Goal: Task Accomplishment & Management: Use online tool/utility

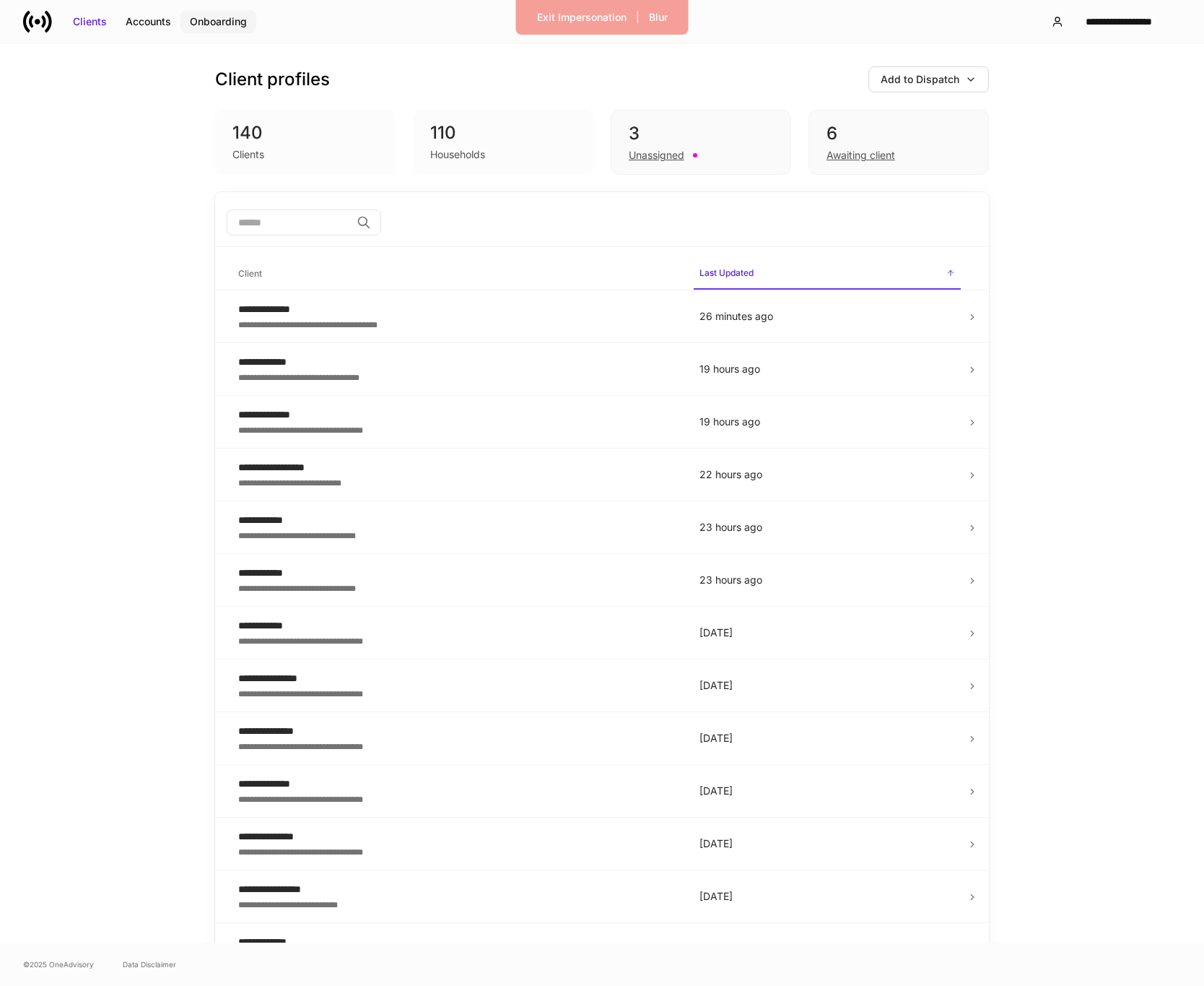
click at [223, 15] on div "Onboarding" at bounding box center [218, 22] width 57 height 15
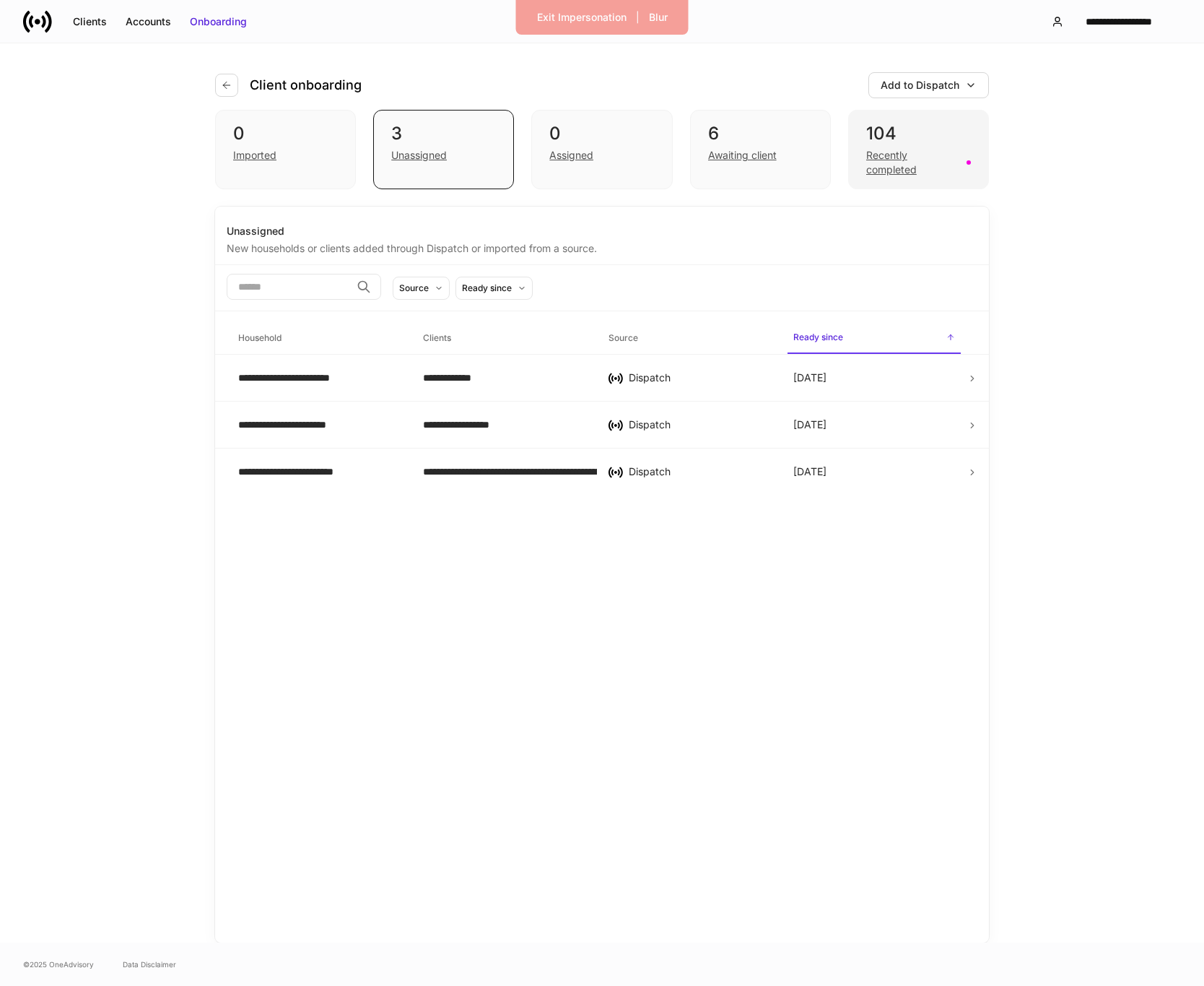
click at [883, 161] on div "Recently completed" at bounding box center [912, 162] width 92 height 29
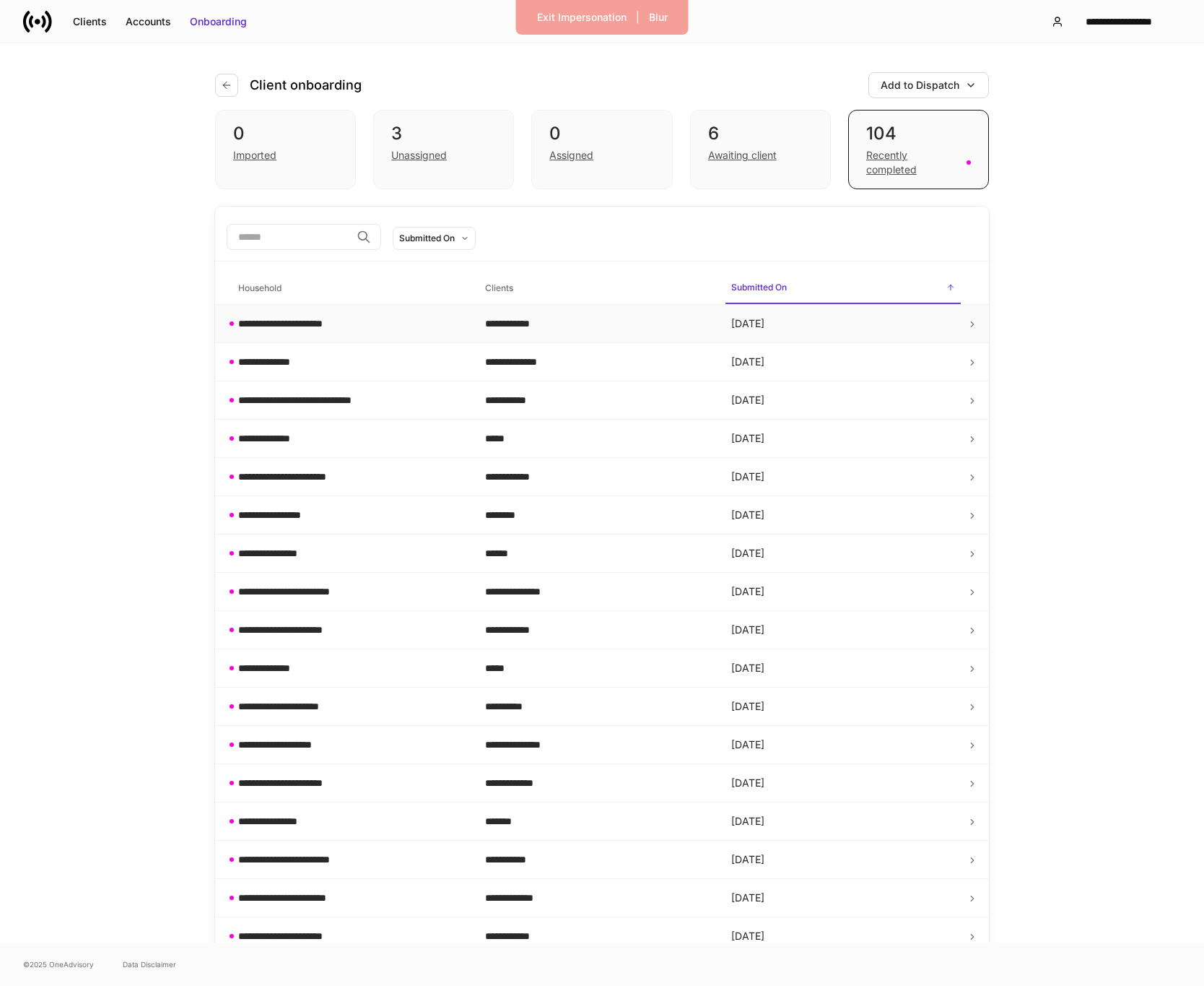
click at [908, 329] on td "Yesterday" at bounding box center [843, 323] width 247 height 38
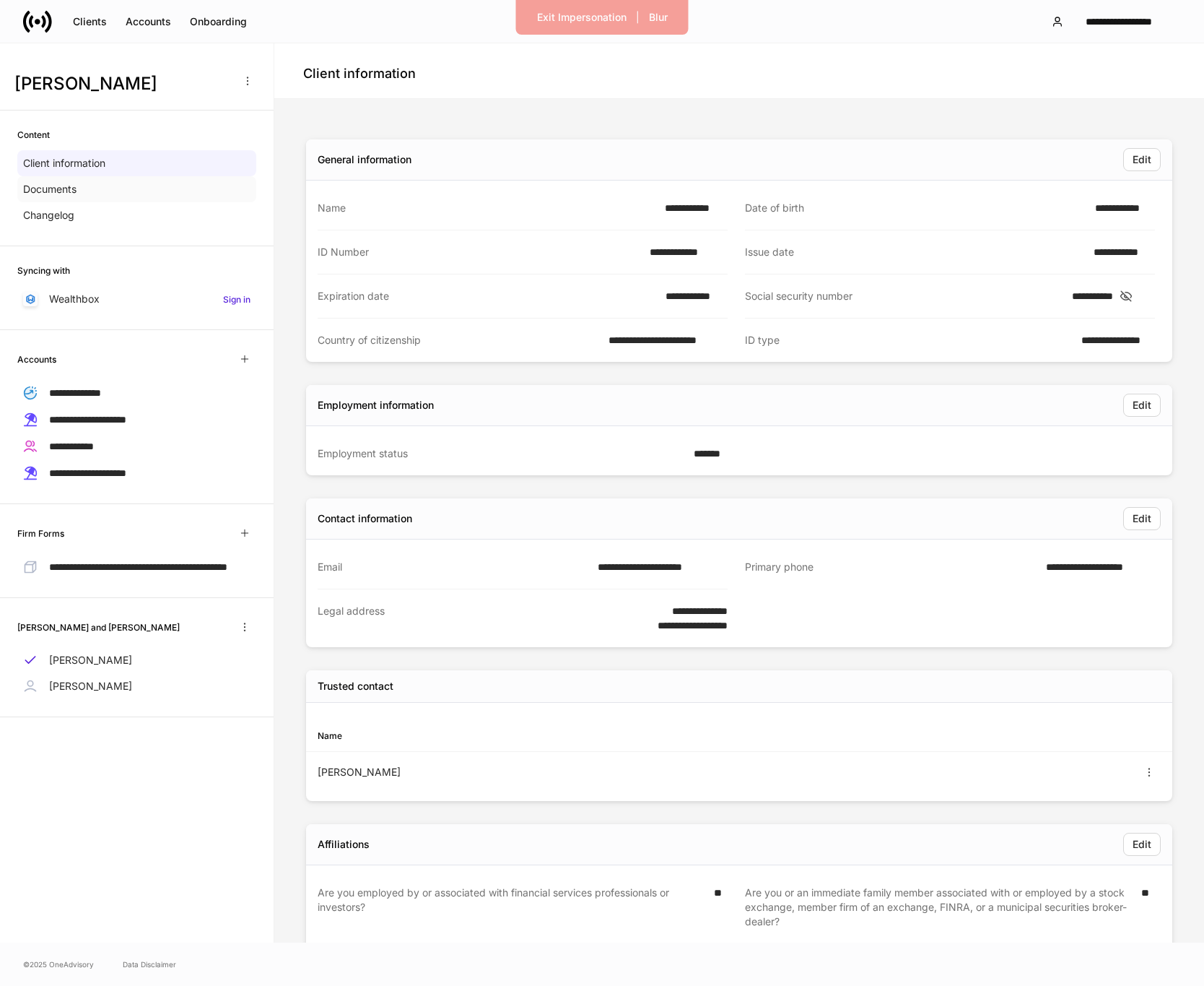
click at [84, 186] on div "Documents" at bounding box center [136, 189] width 239 height 26
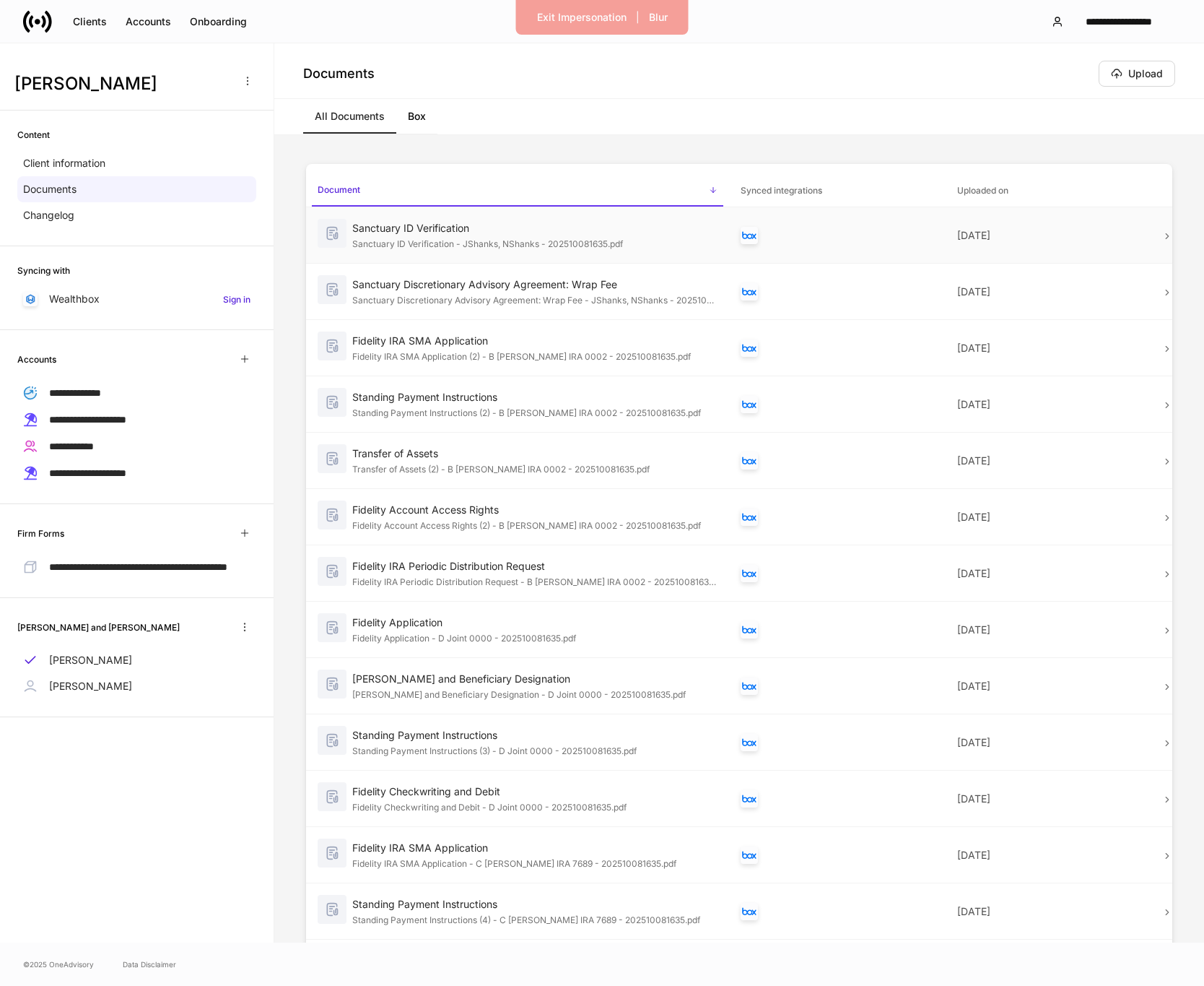
click at [520, 238] on div "Sanctuary ID Verification - JShanks, NShanks - 202510081635.pdf" at bounding box center [536, 243] width 366 height 15
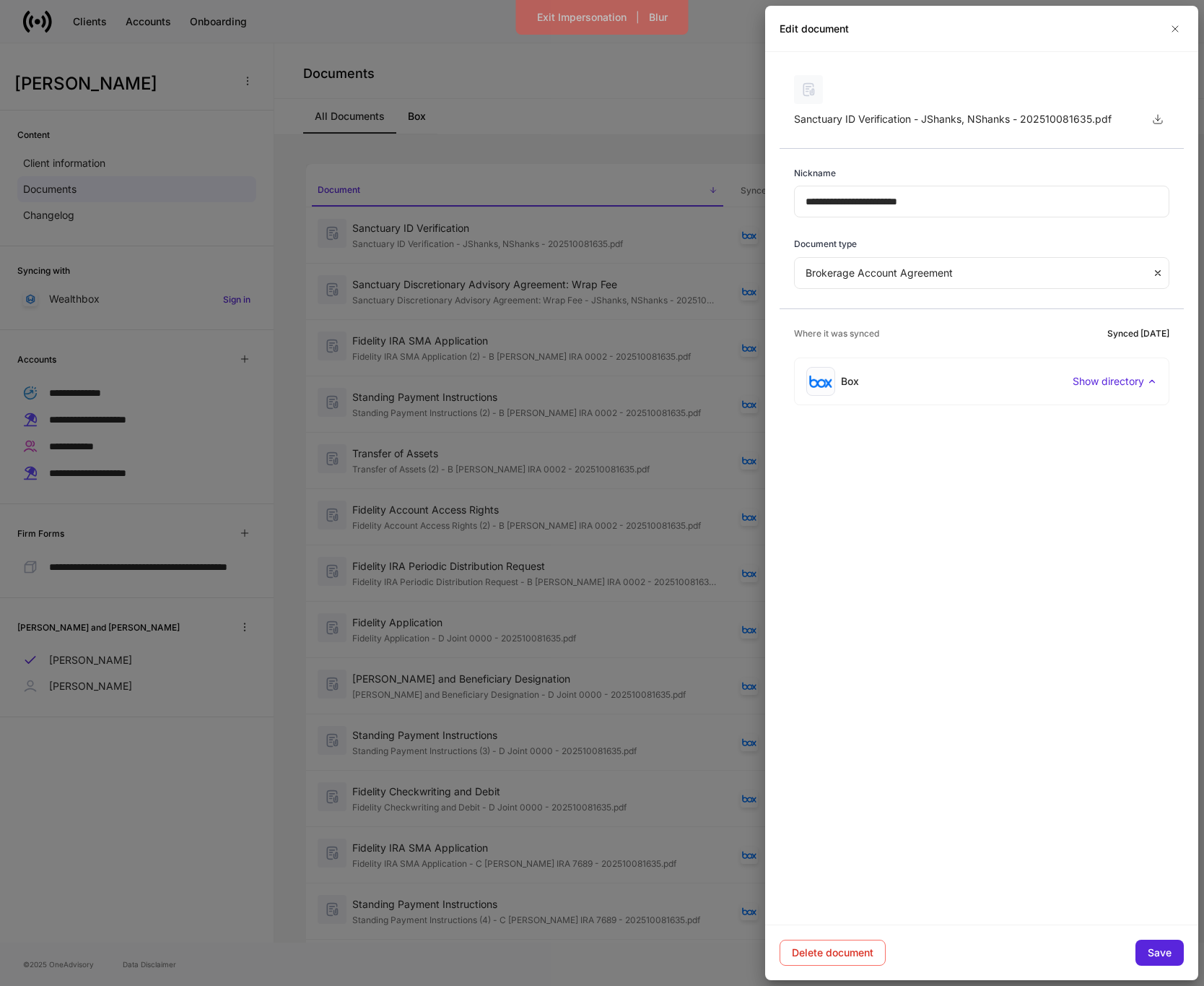
click at [1171, 38] on div "Edit document" at bounding box center [981, 29] width 434 height 46
click at [1172, 28] on icon "button" at bounding box center [1175, 29] width 11 height 11
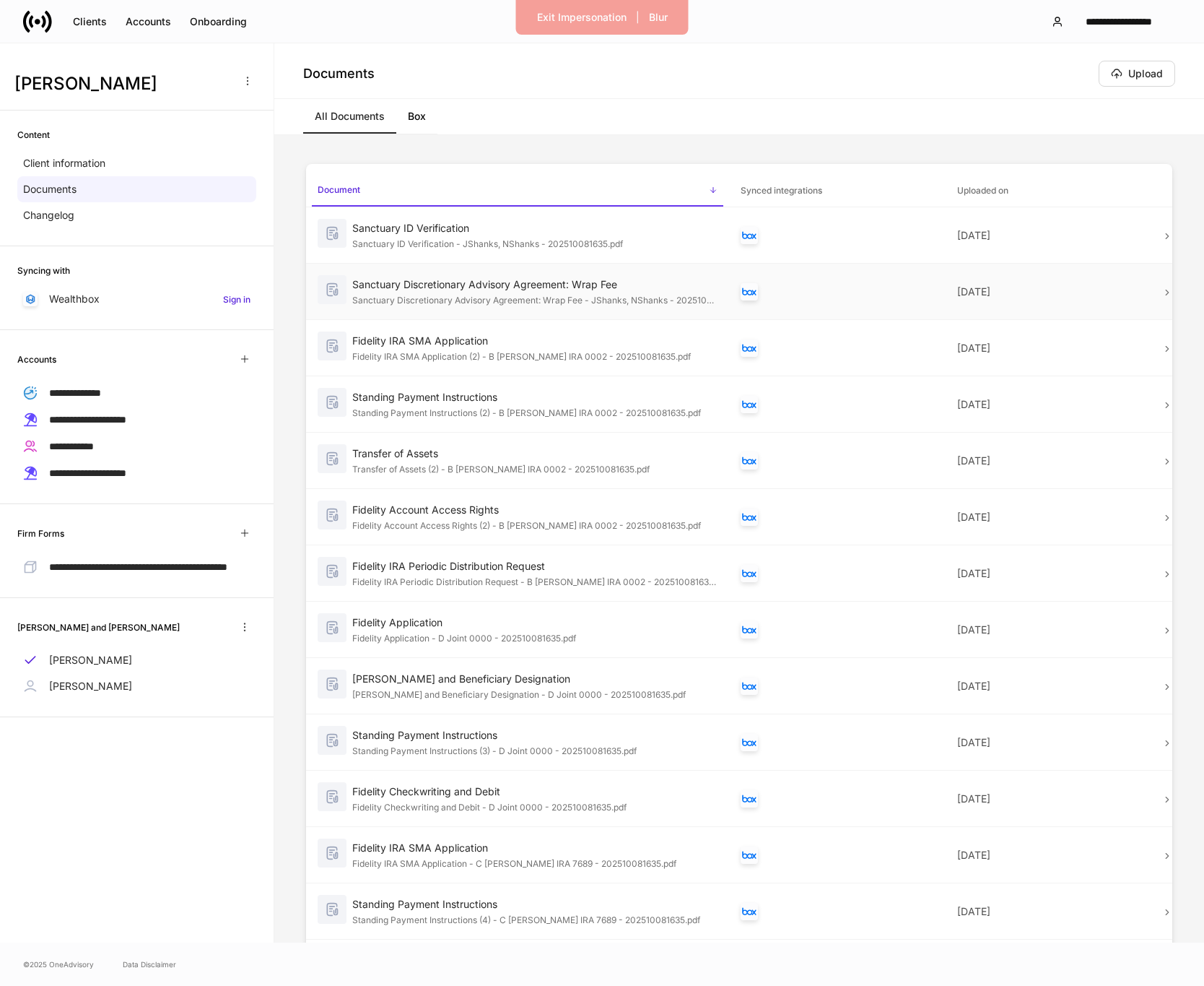
click at [663, 281] on div "Sanctuary Discretionary Advisory Agreement: Wrap Fee" at bounding box center [536, 285] width 366 height 15
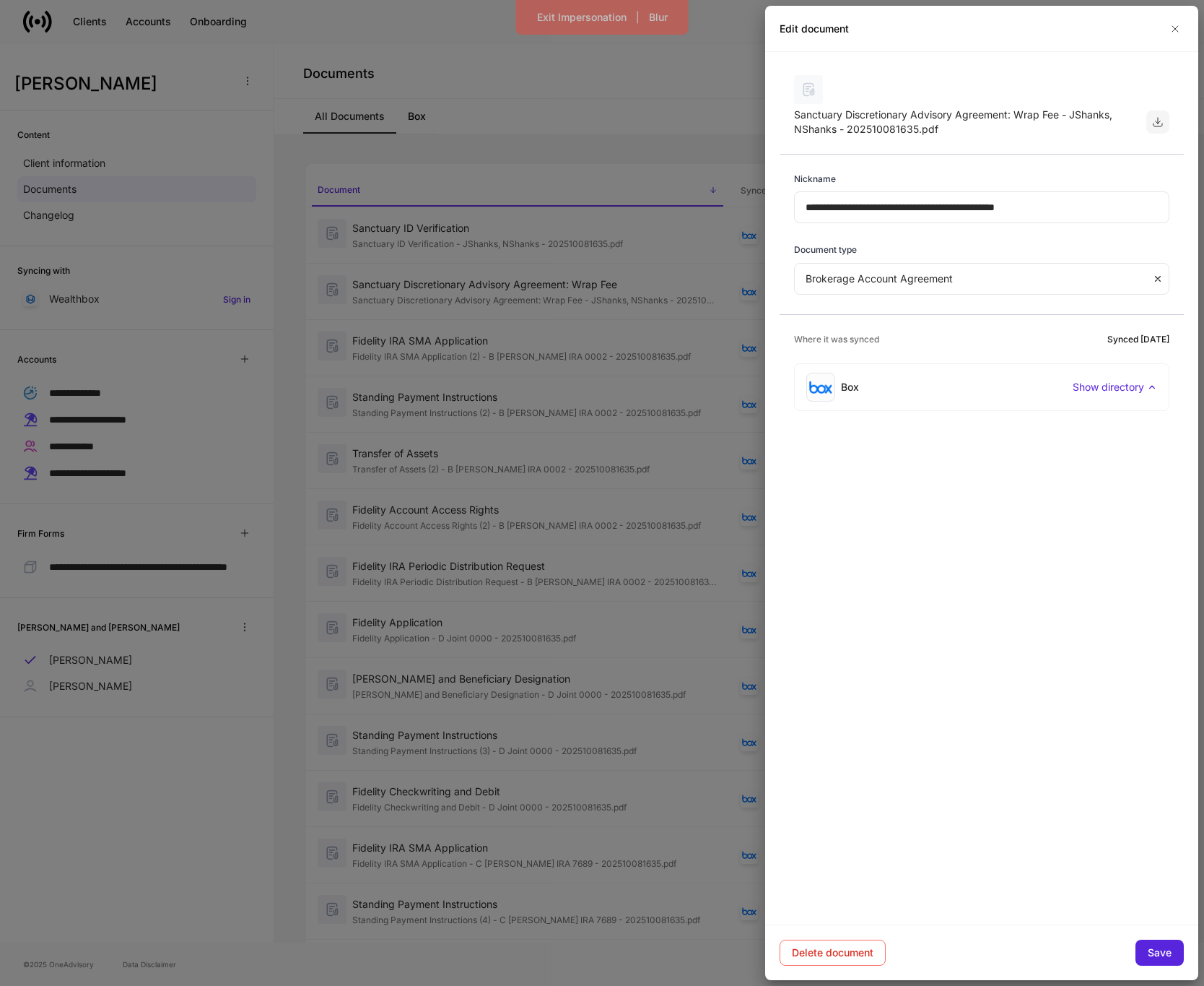
click at [1159, 119] on icon "button" at bounding box center [1158, 122] width 11 height 11
click at [1171, 23] on icon "button" at bounding box center [1175, 29] width 11 height 11
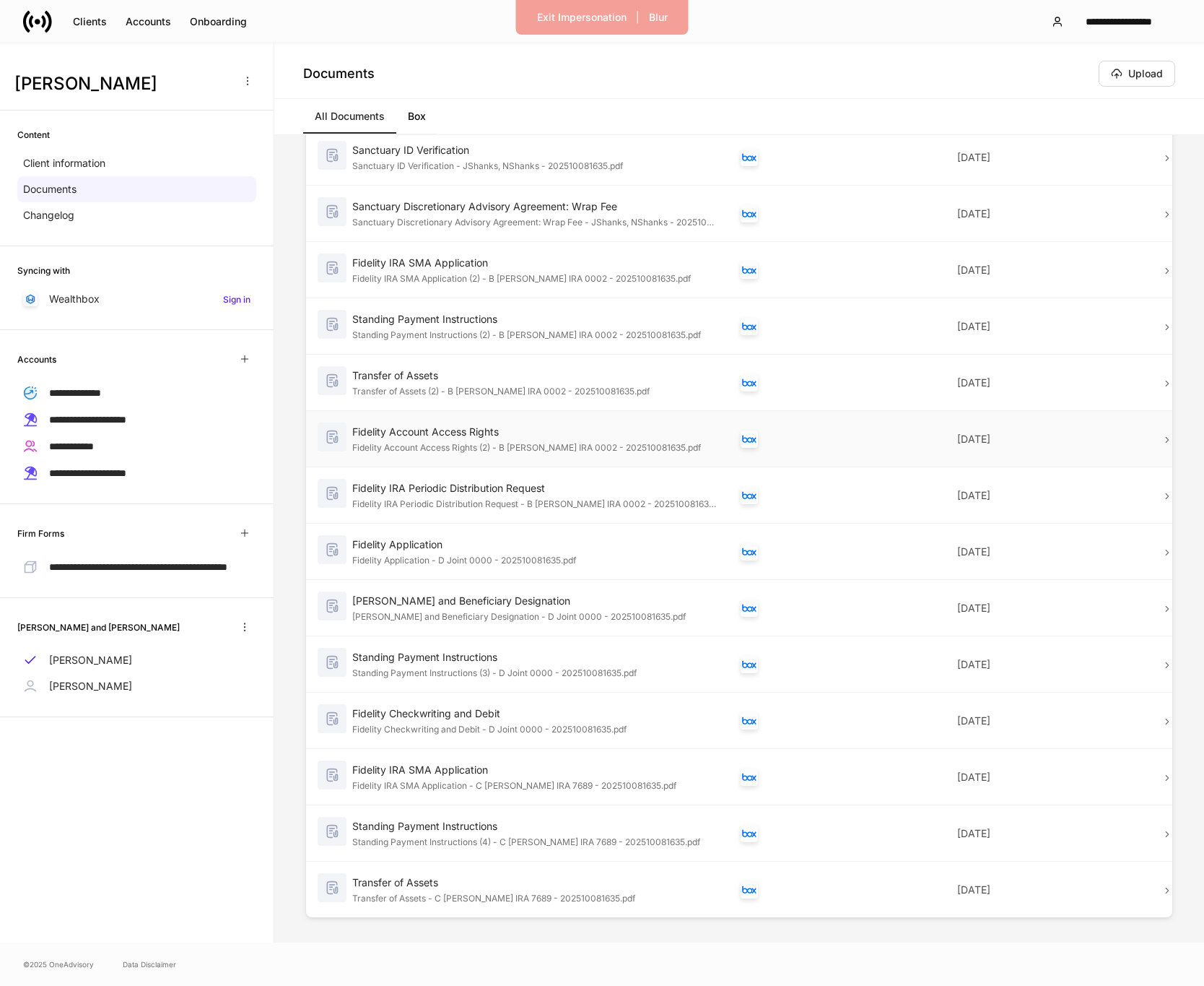
scroll to position [82, 0]
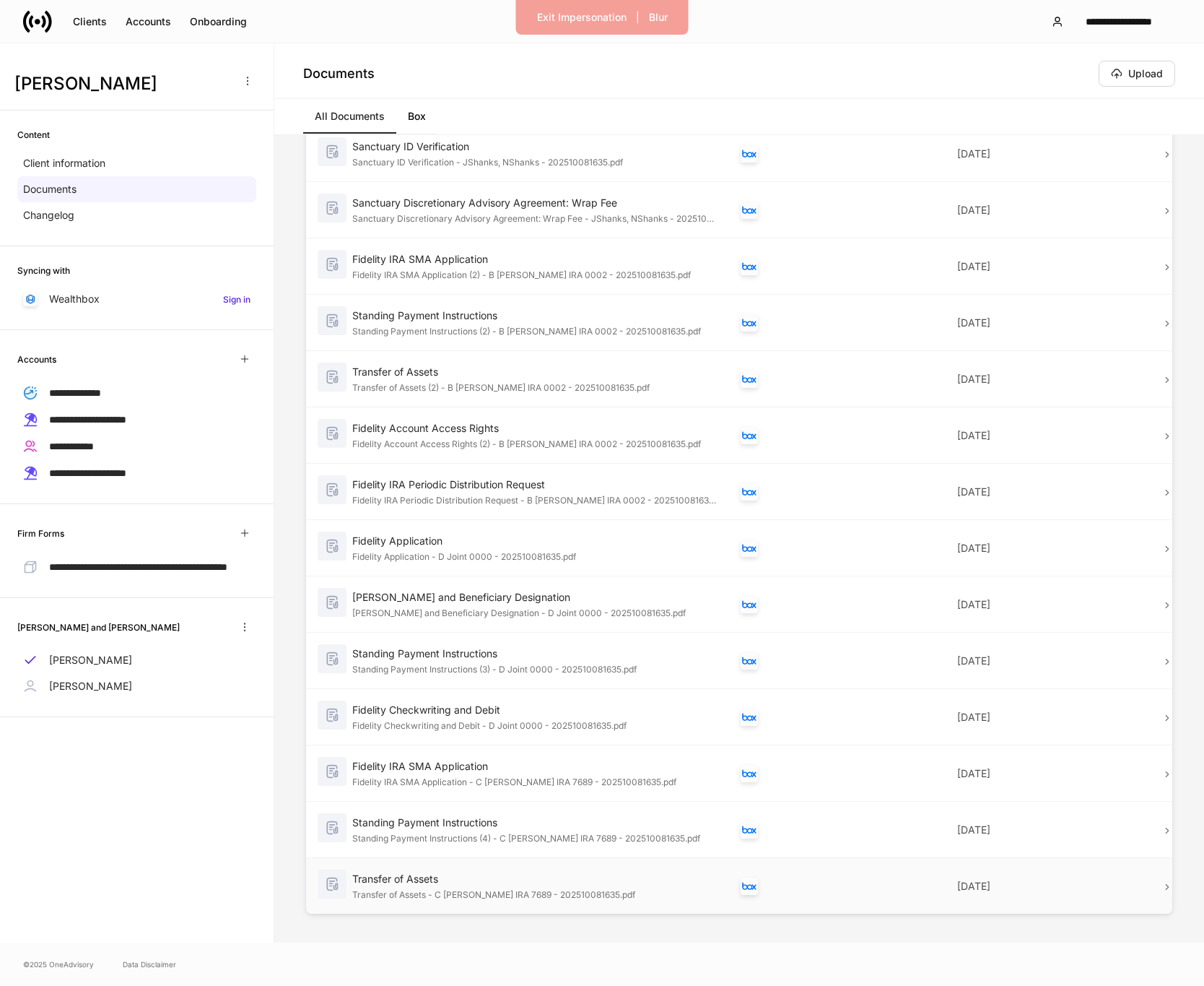
click at [589, 879] on div "Transfer of Assets" at bounding box center [536, 879] width 366 height 15
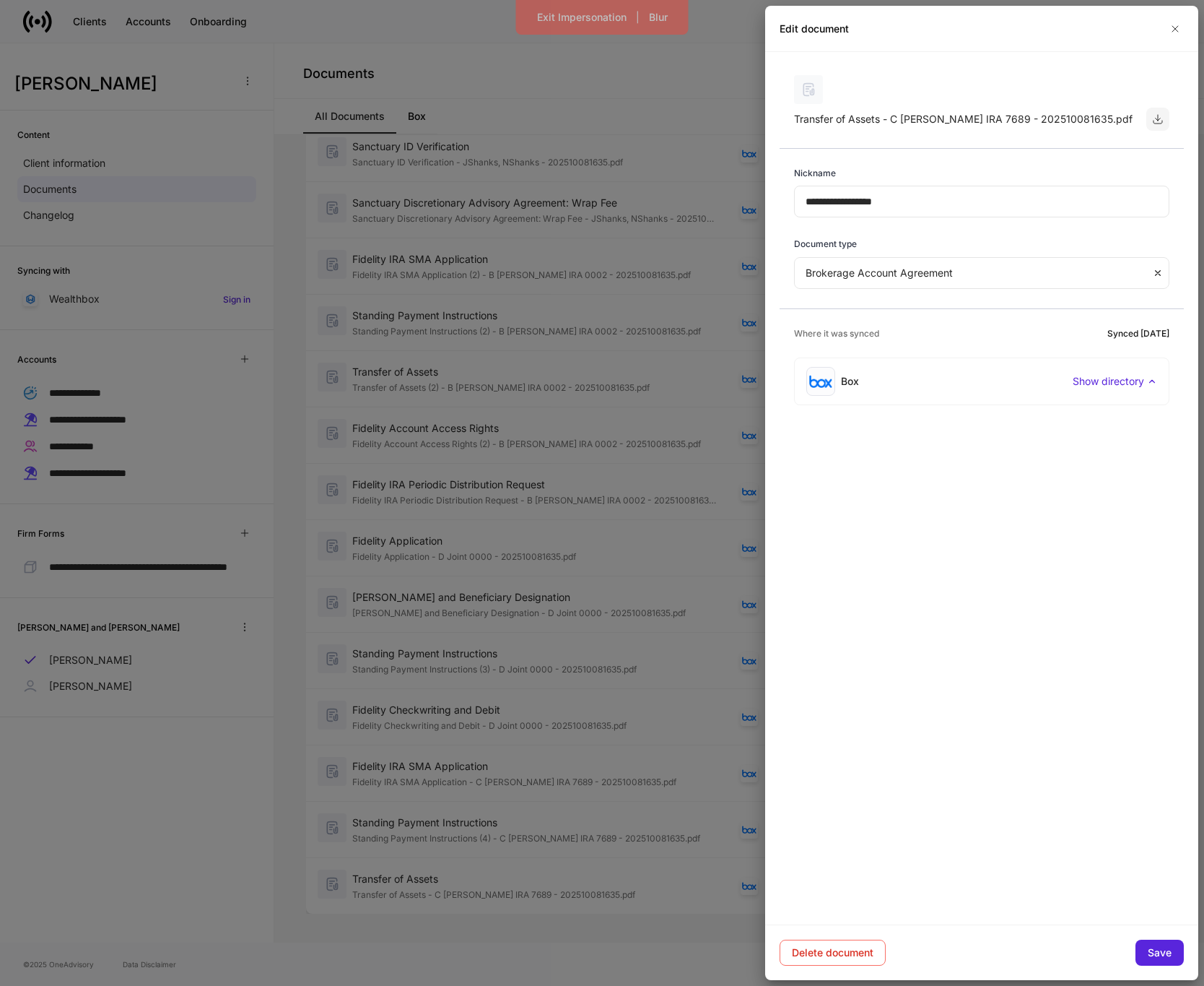
click at [1159, 114] on icon "button" at bounding box center [1158, 119] width 11 height 11
click at [1178, 31] on icon "button" at bounding box center [1175, 29] width 11 height 11
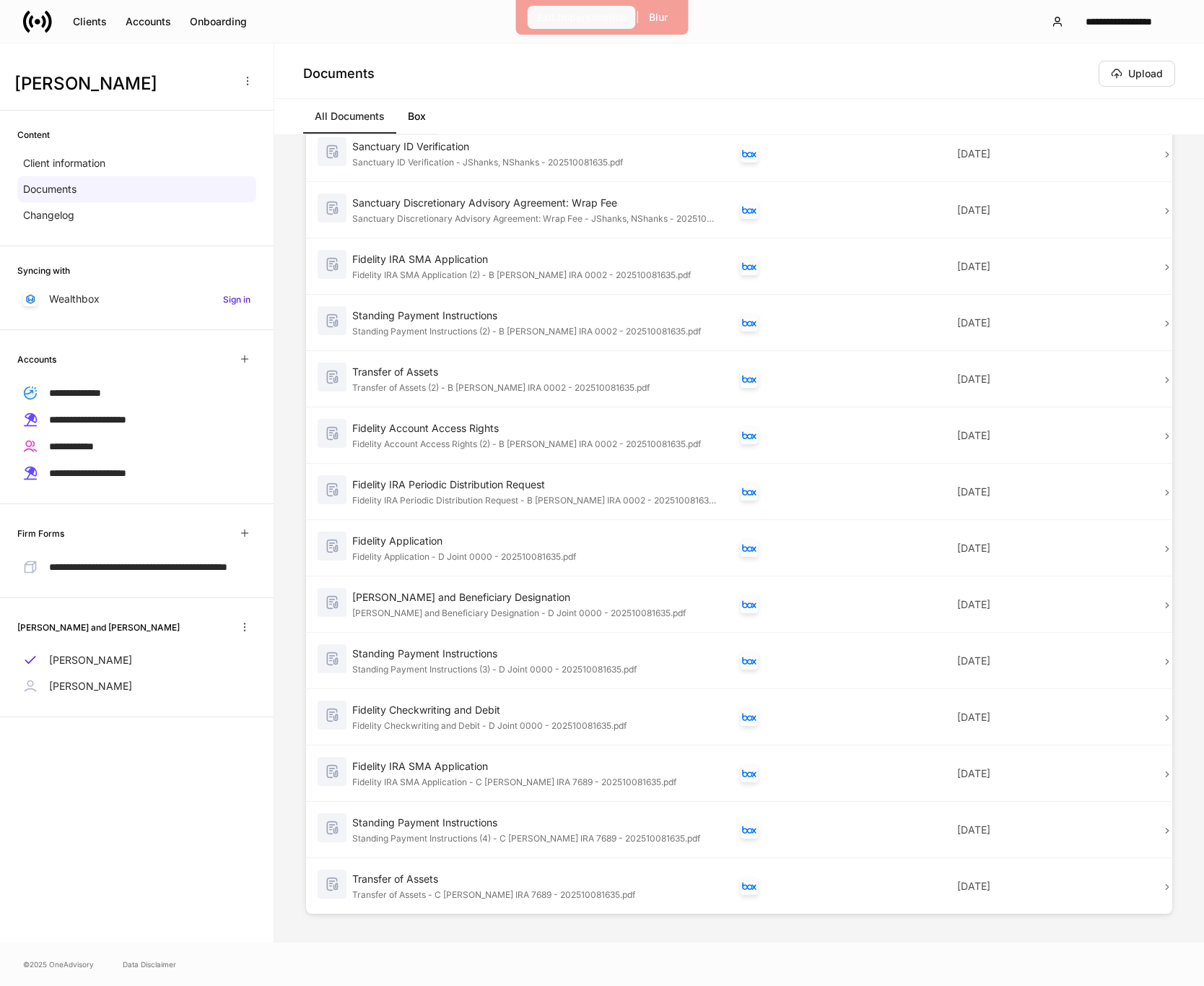
click at [586, 15] on div "Exit Impersonation" at bounding box center [582, 18] width 89 height 15
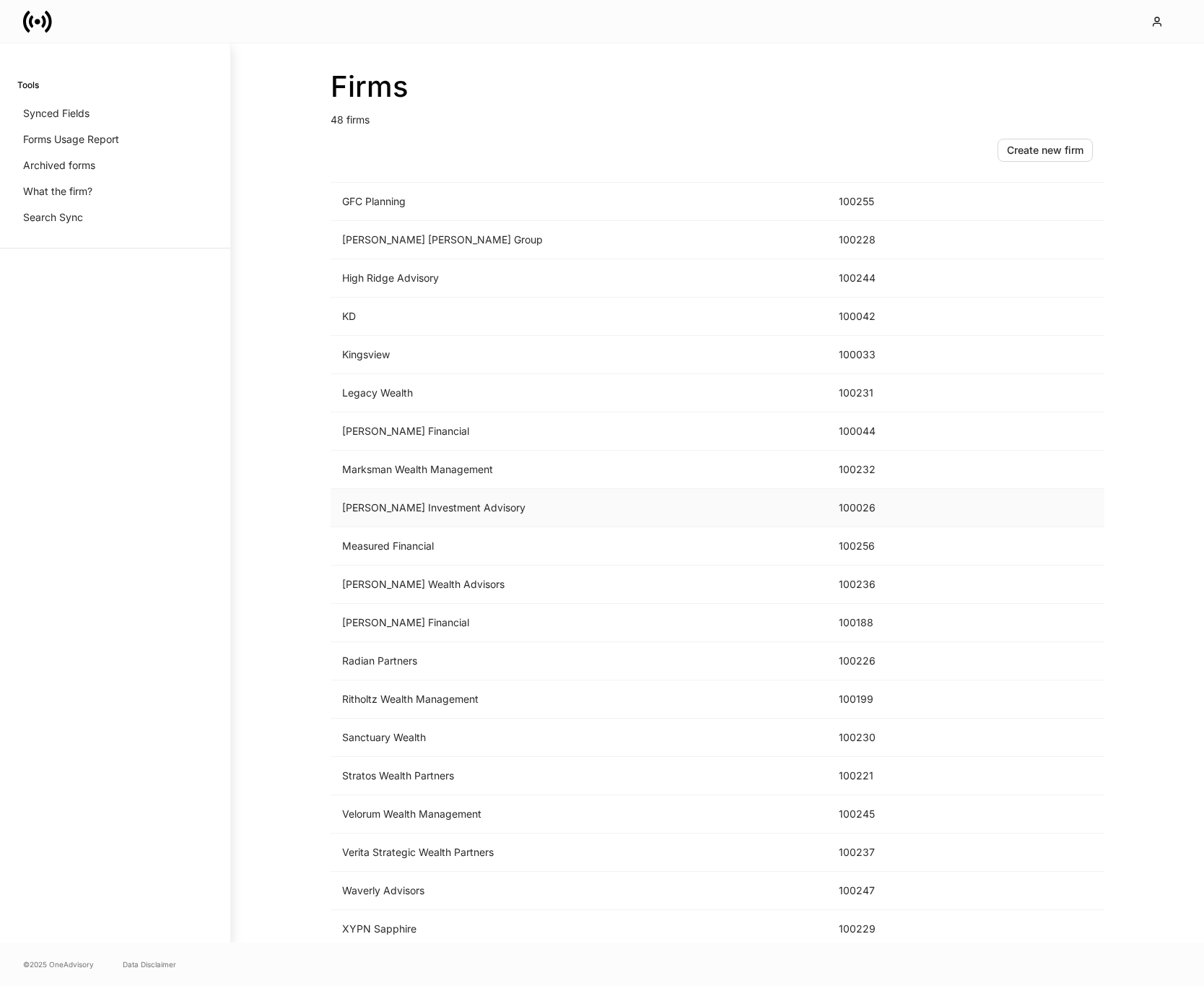
scroll to position [1120, 0]
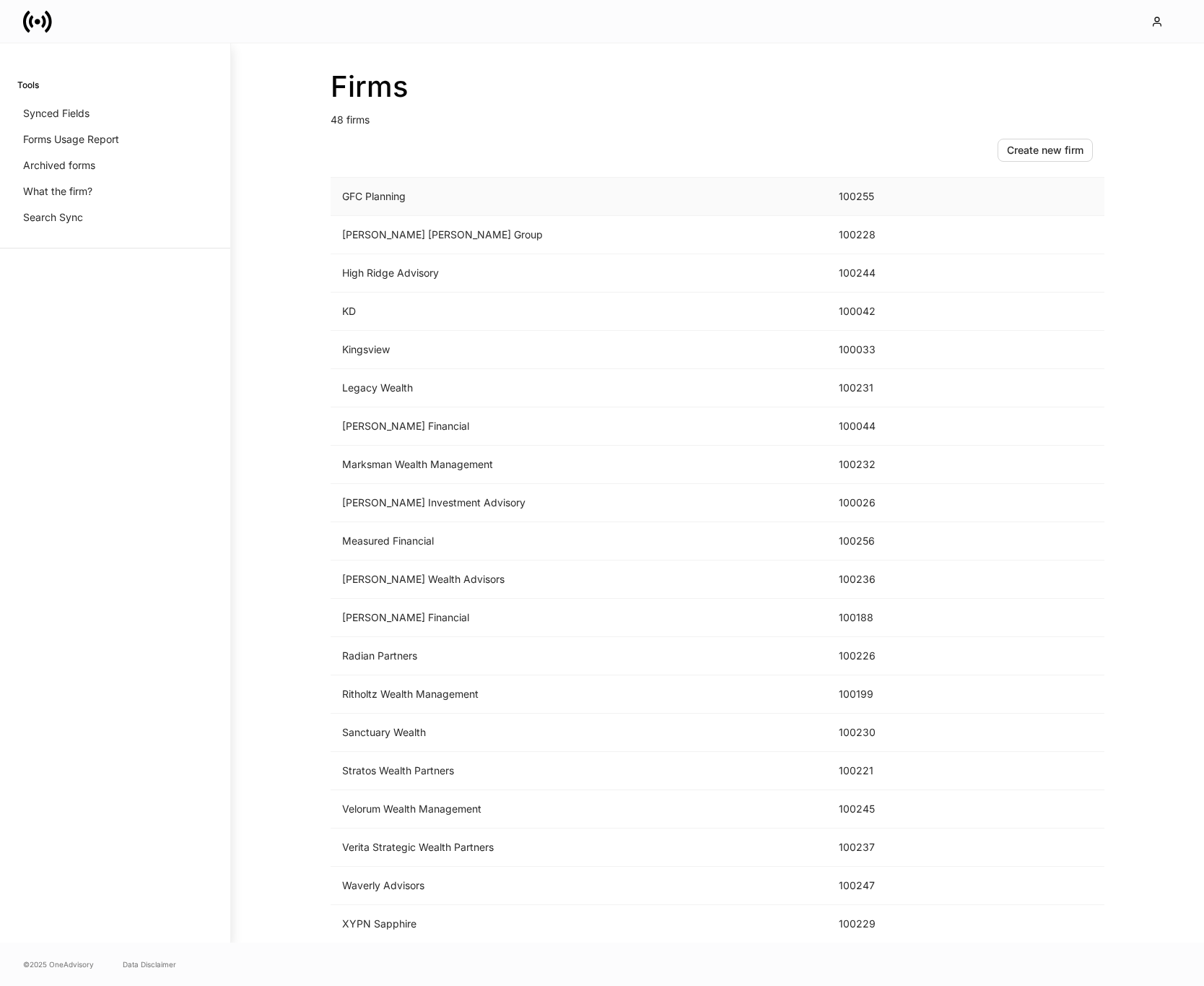
click at [630, 200] on td "GFC Planning" at bounding box center [578, 196] width 497 height 38
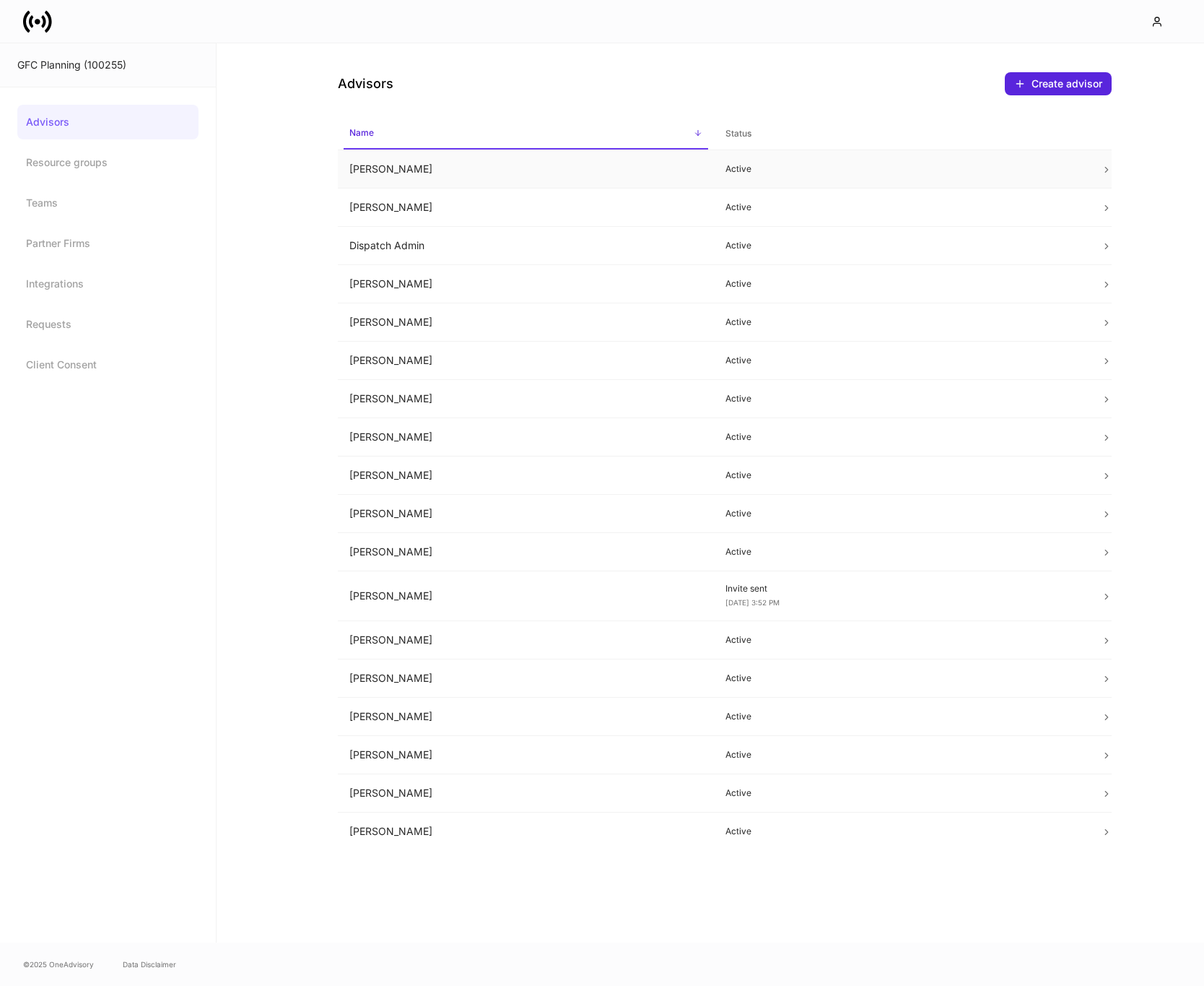
click at [631, 172] on td "Brady Scarbourough" at bounding box center [525, 169] width 376 height 38
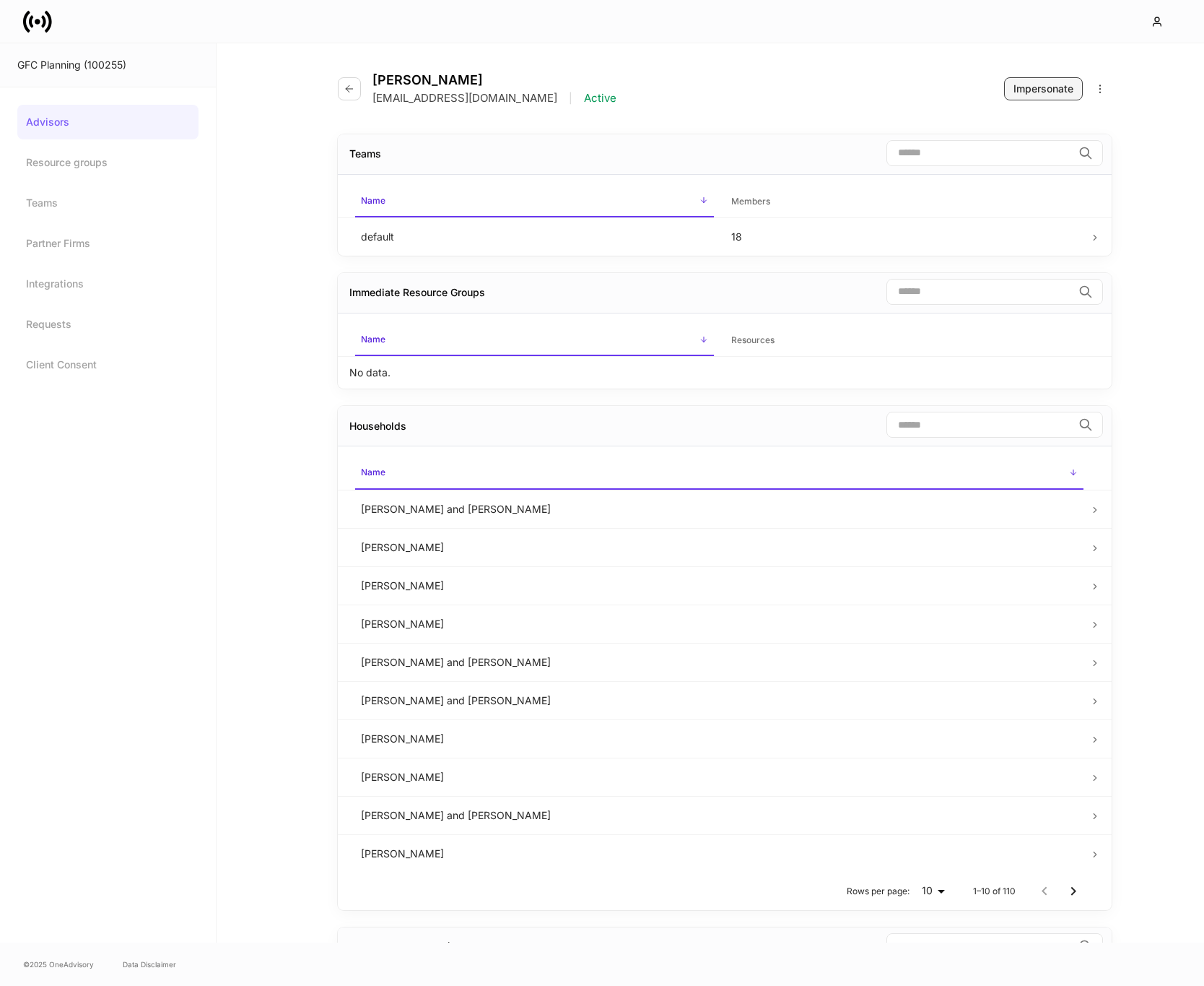
click at [1054, 88] on div "Impersonate" at bounding box center [1043, 89] width 60 height 15
click at [353, 96] on button "button" at bounding box center [349, 88] width 23 height 23
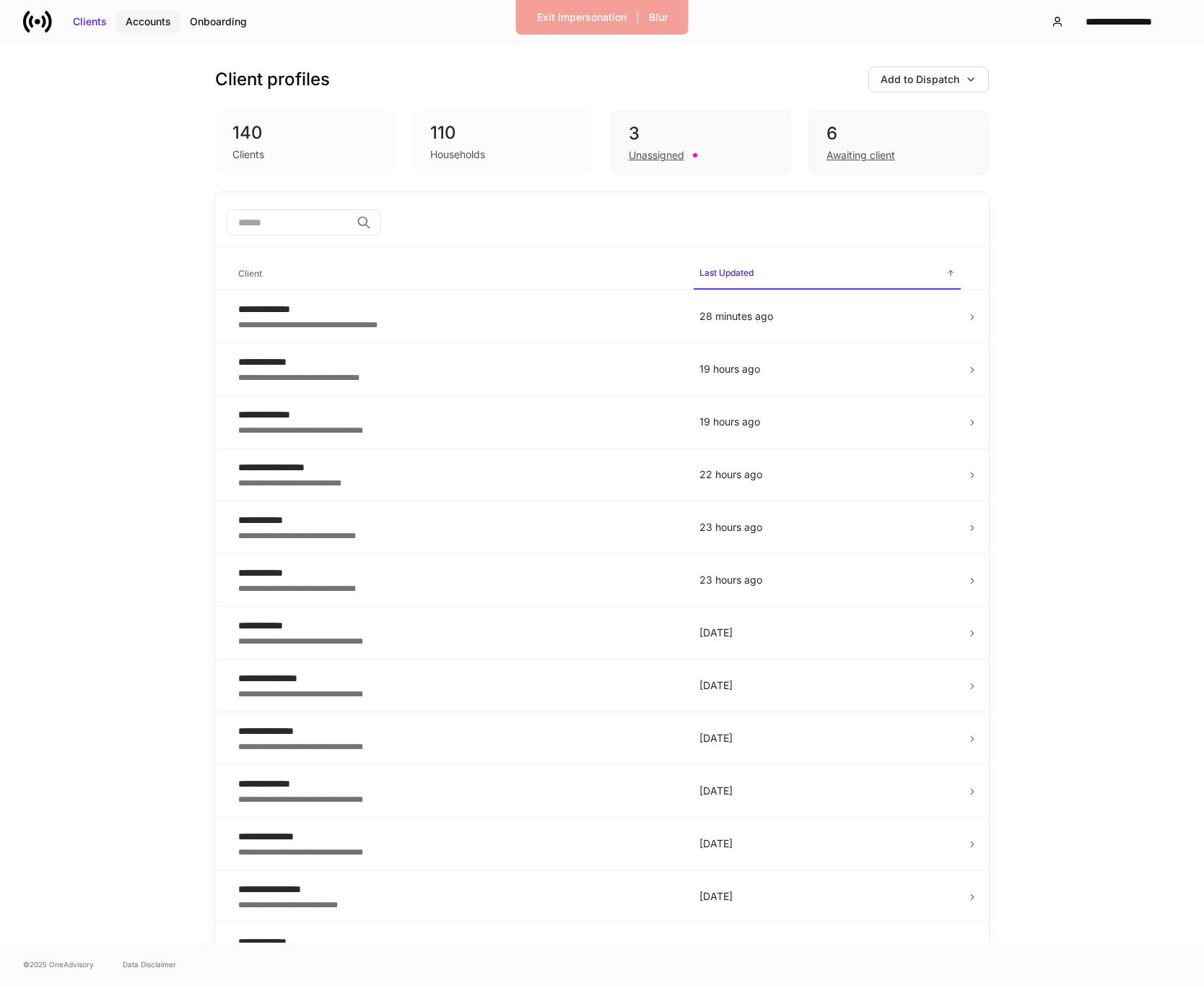
click at [167, 21] on div "Accounts" at bounding box center [148, 22] width 45 height 15
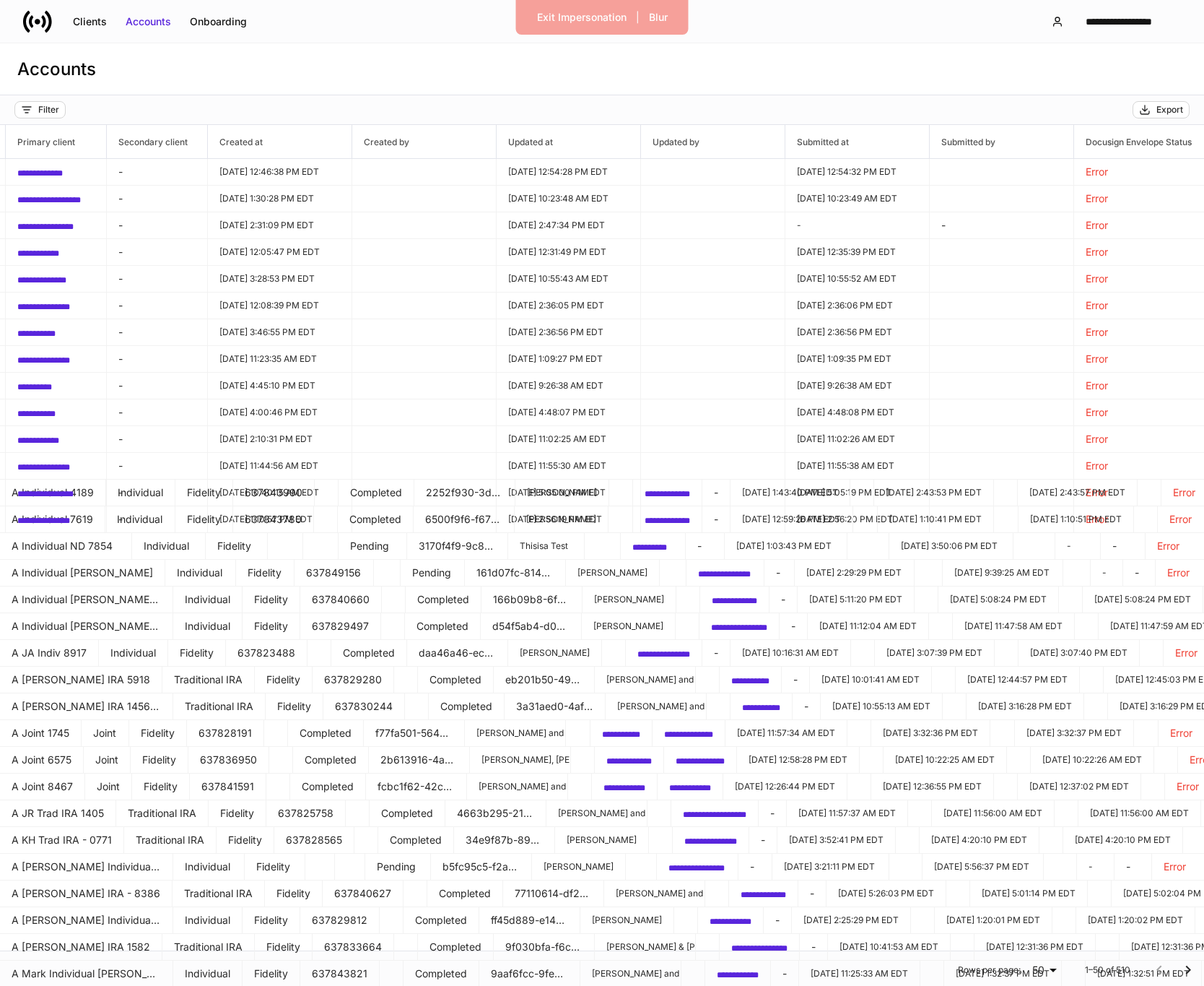
scroll to position [0, 969]
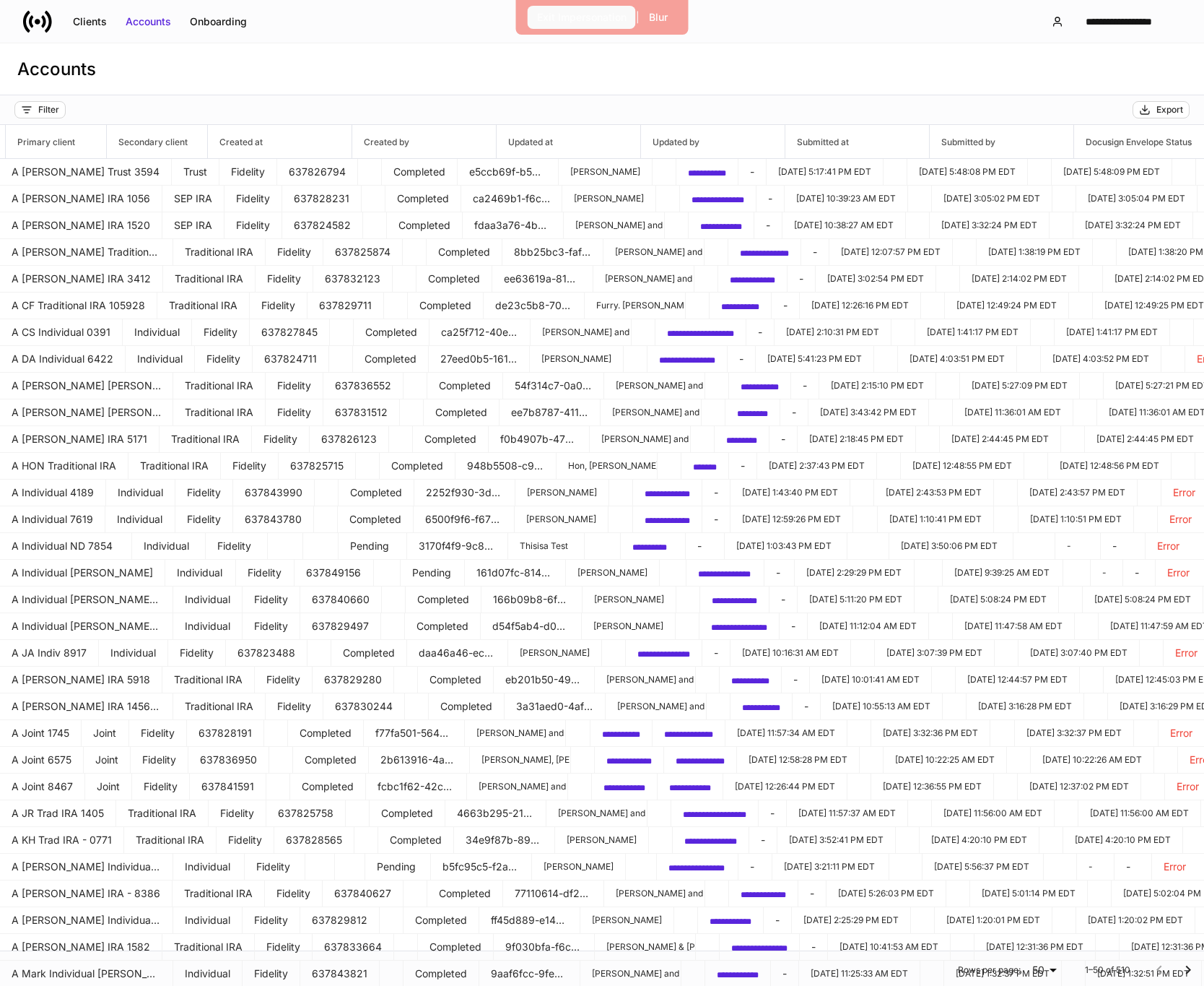
click at [587, 16] on div "Exit Impersonation" at bounding box center [582, 18] width 89 height 15
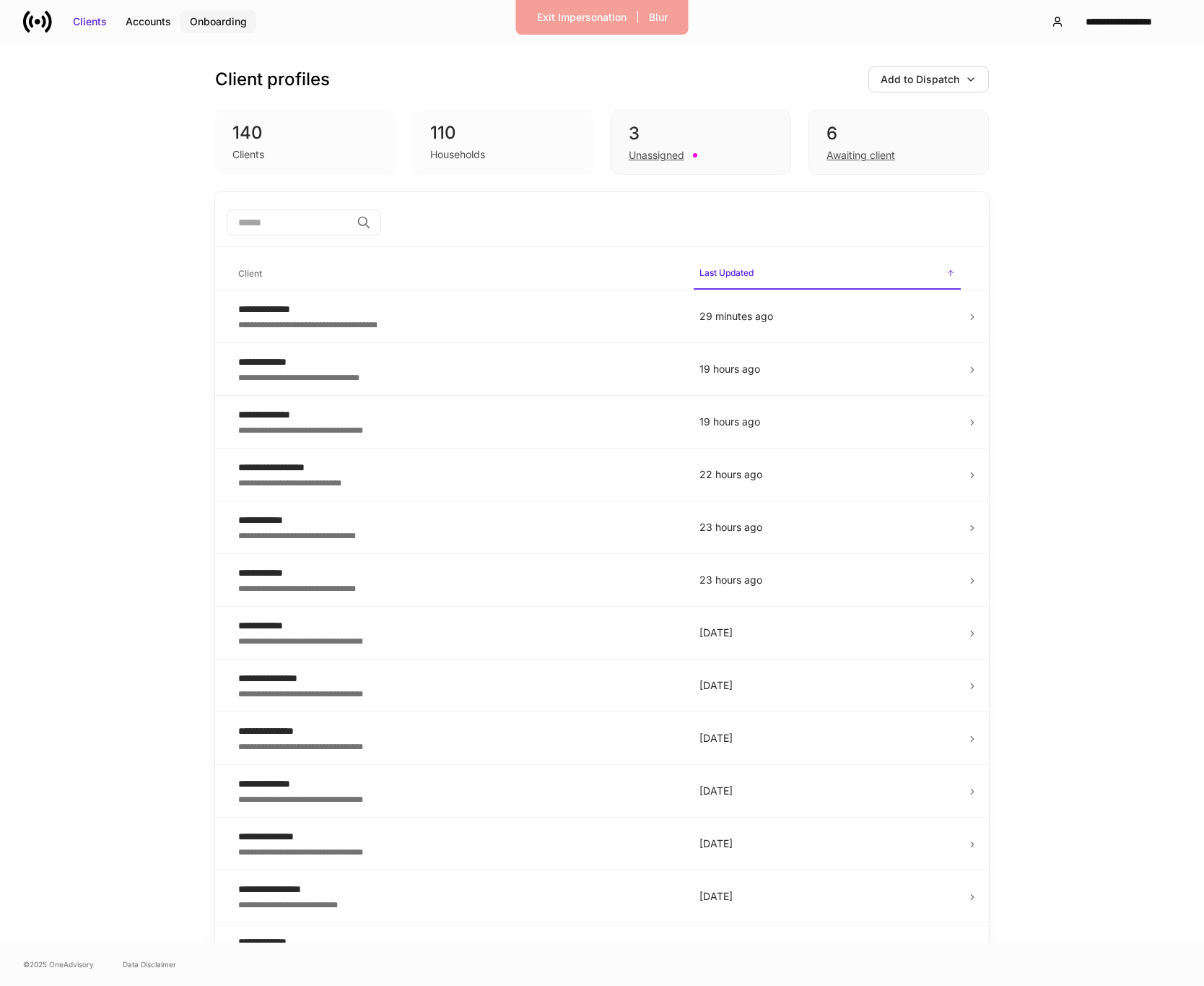
click at [214, 31] on button "Onboarding" at bounding box center [218, 21] width 76 height 23
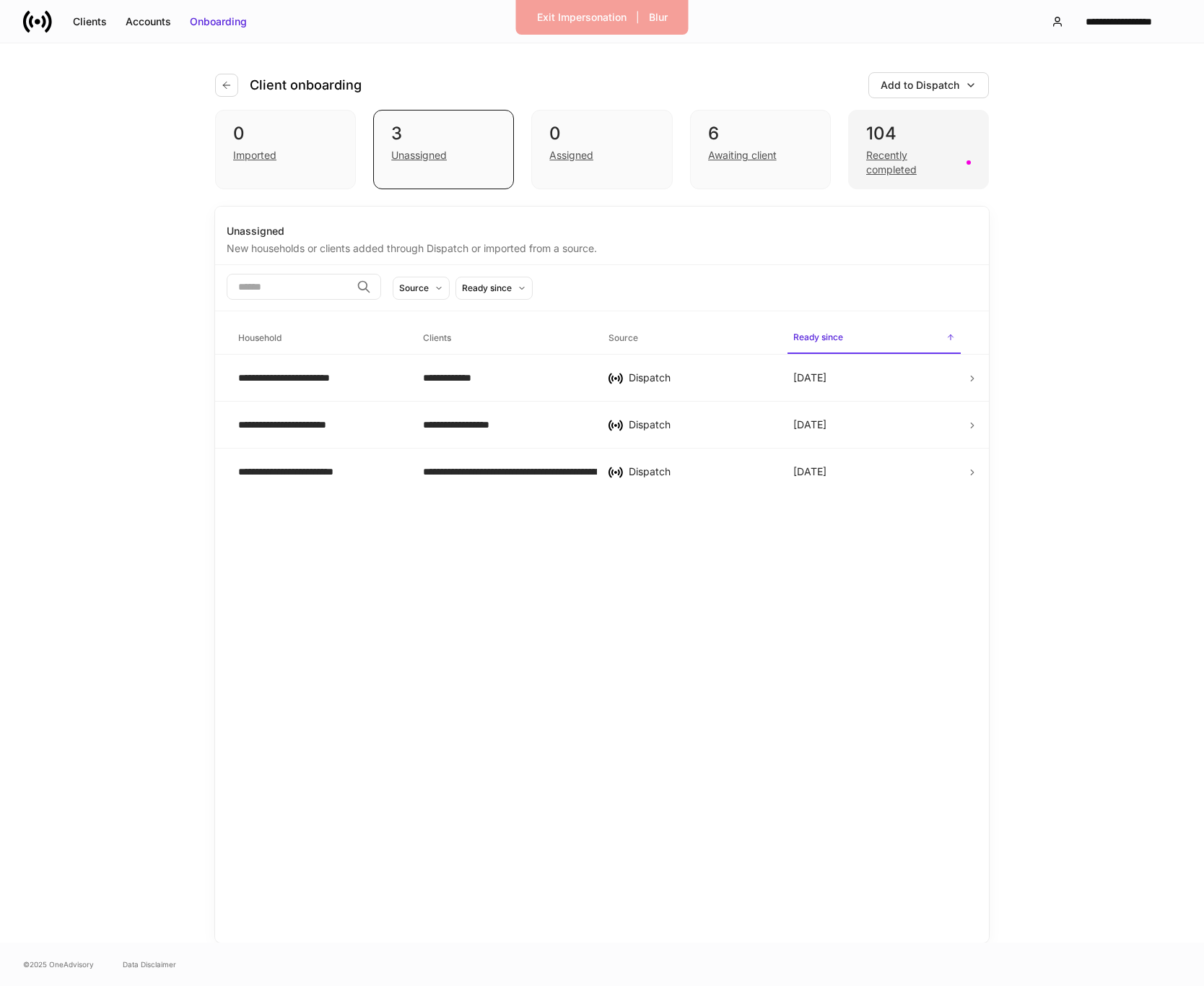
click at [882, 150] on div "Recently completed" at bounding box center [912, 162] width 92 height 29
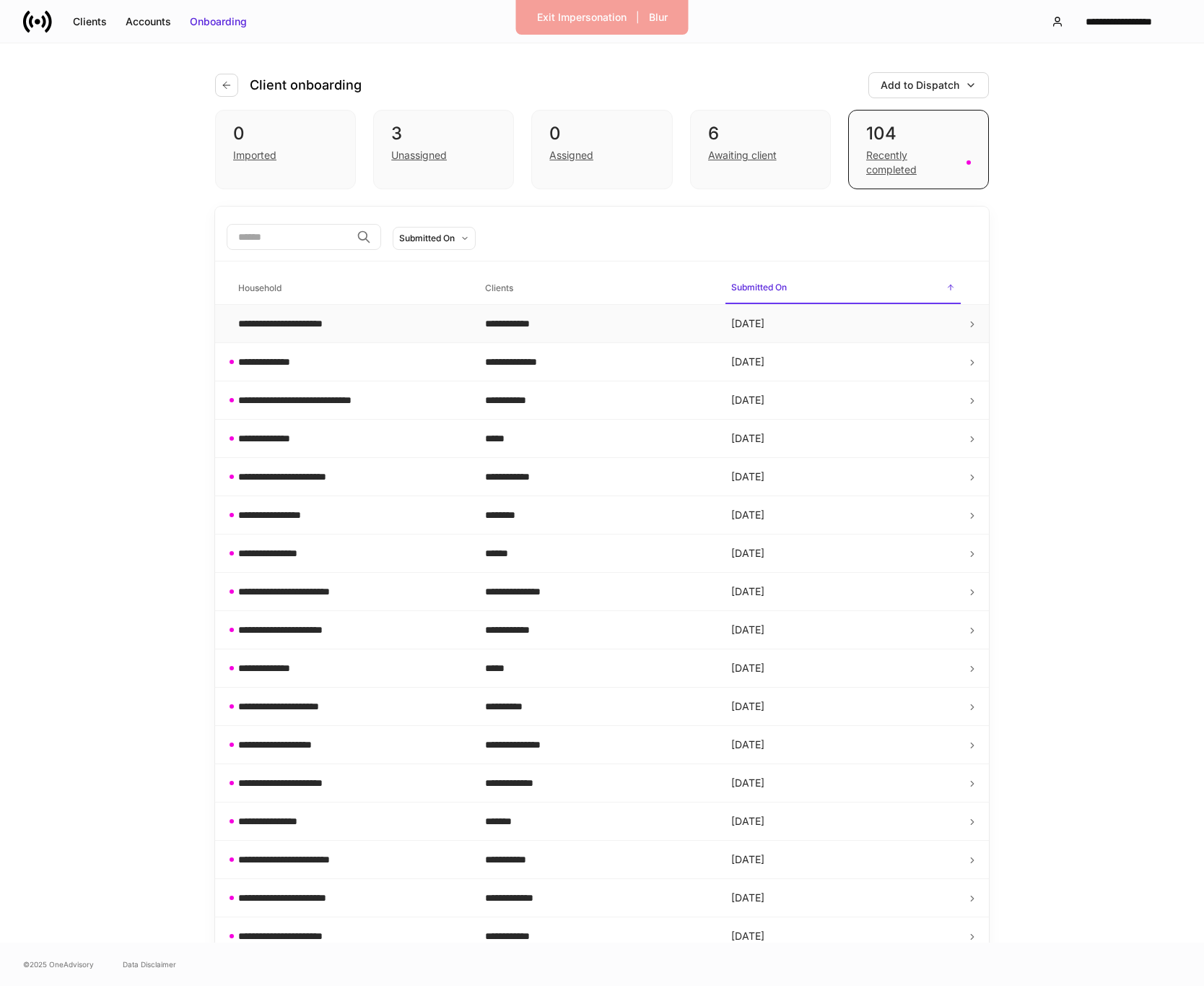
click at [593, 327] on div "**********" at bounding box center [597, 324] width 224 height 15
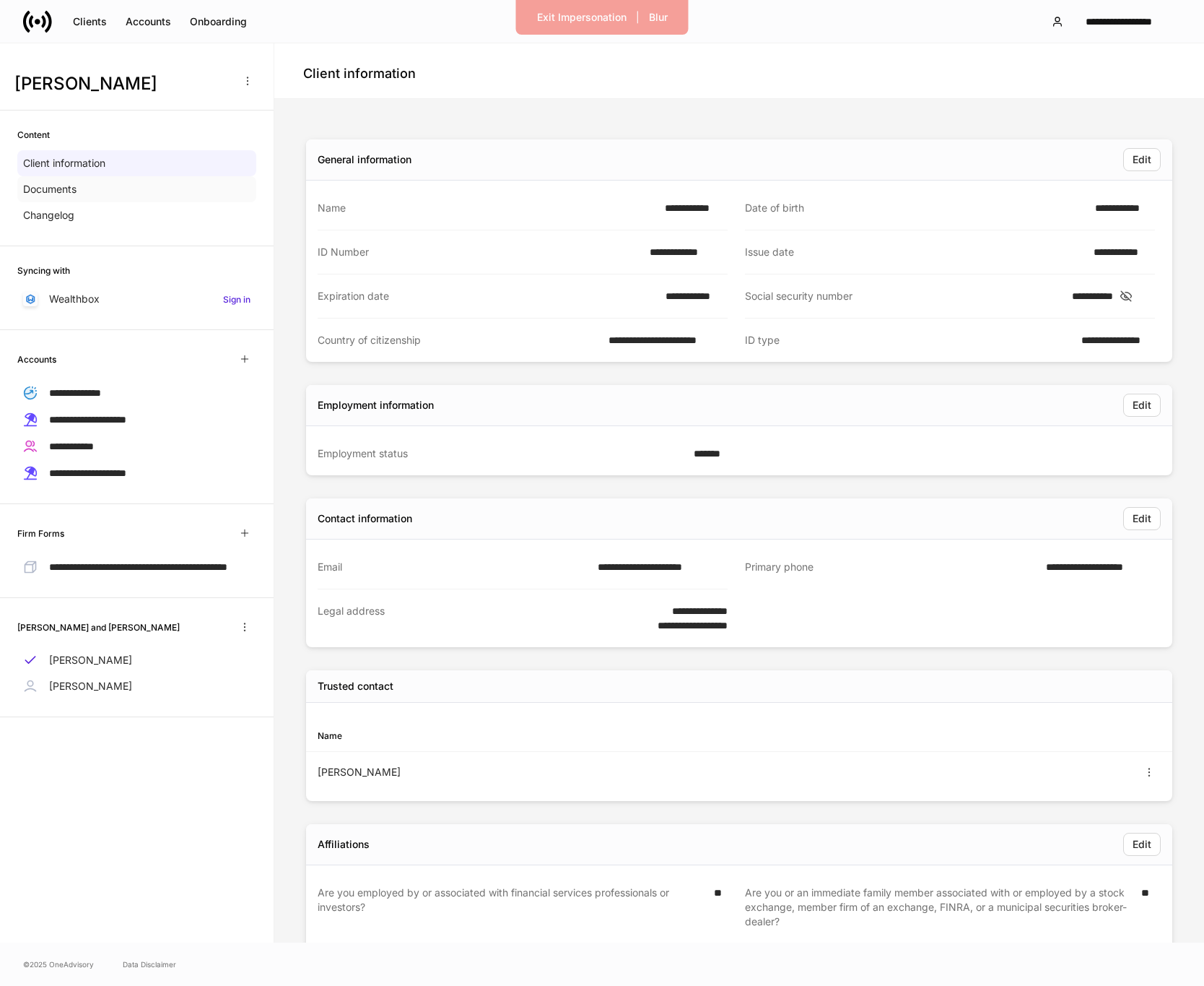
click at [96, 190] on div "Documents" at bounding box center [136, 189] width 239 height 26
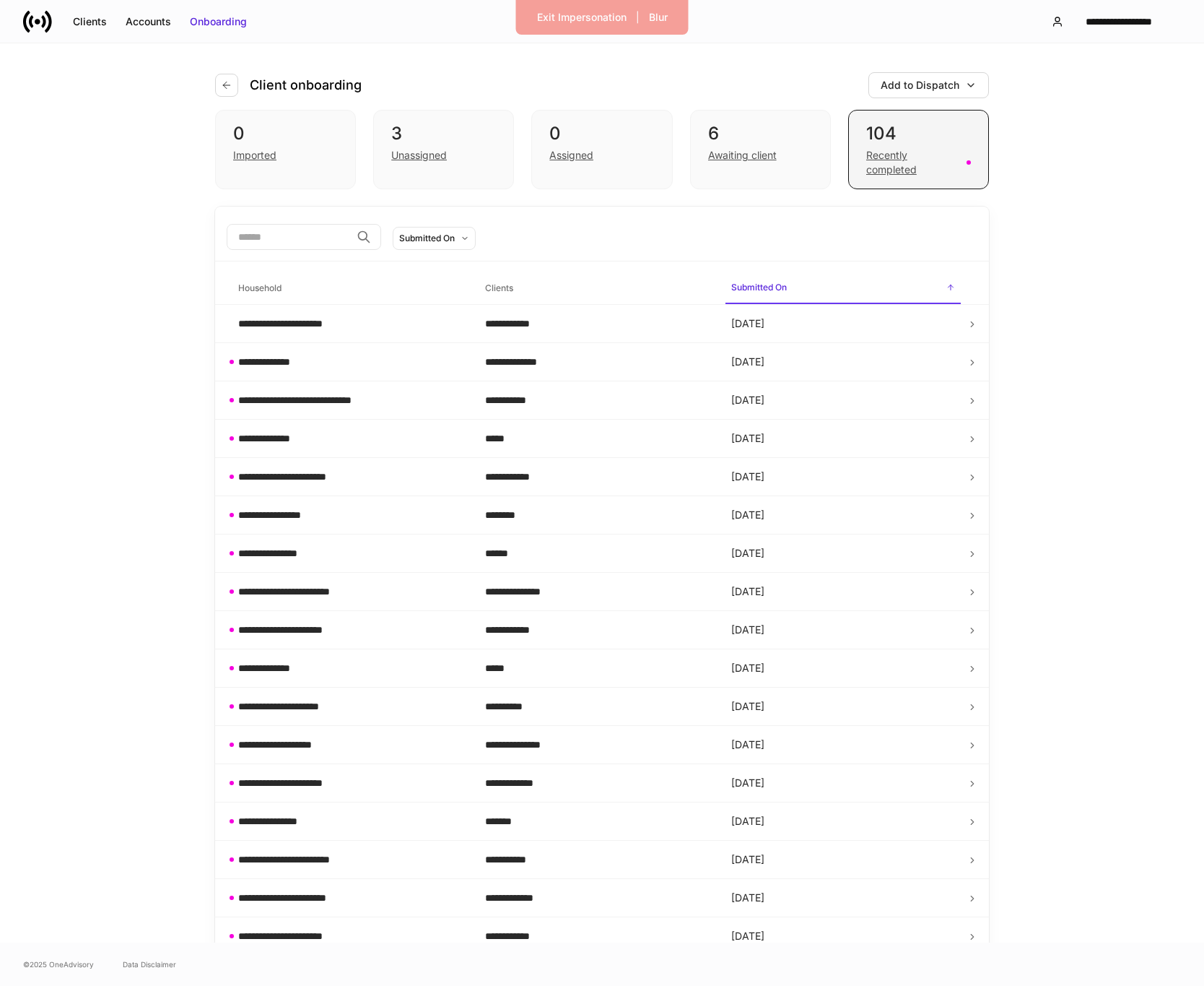
click at [884, 149] on div "Recently completed" at bounding box center [912, 162] width 92 height 29
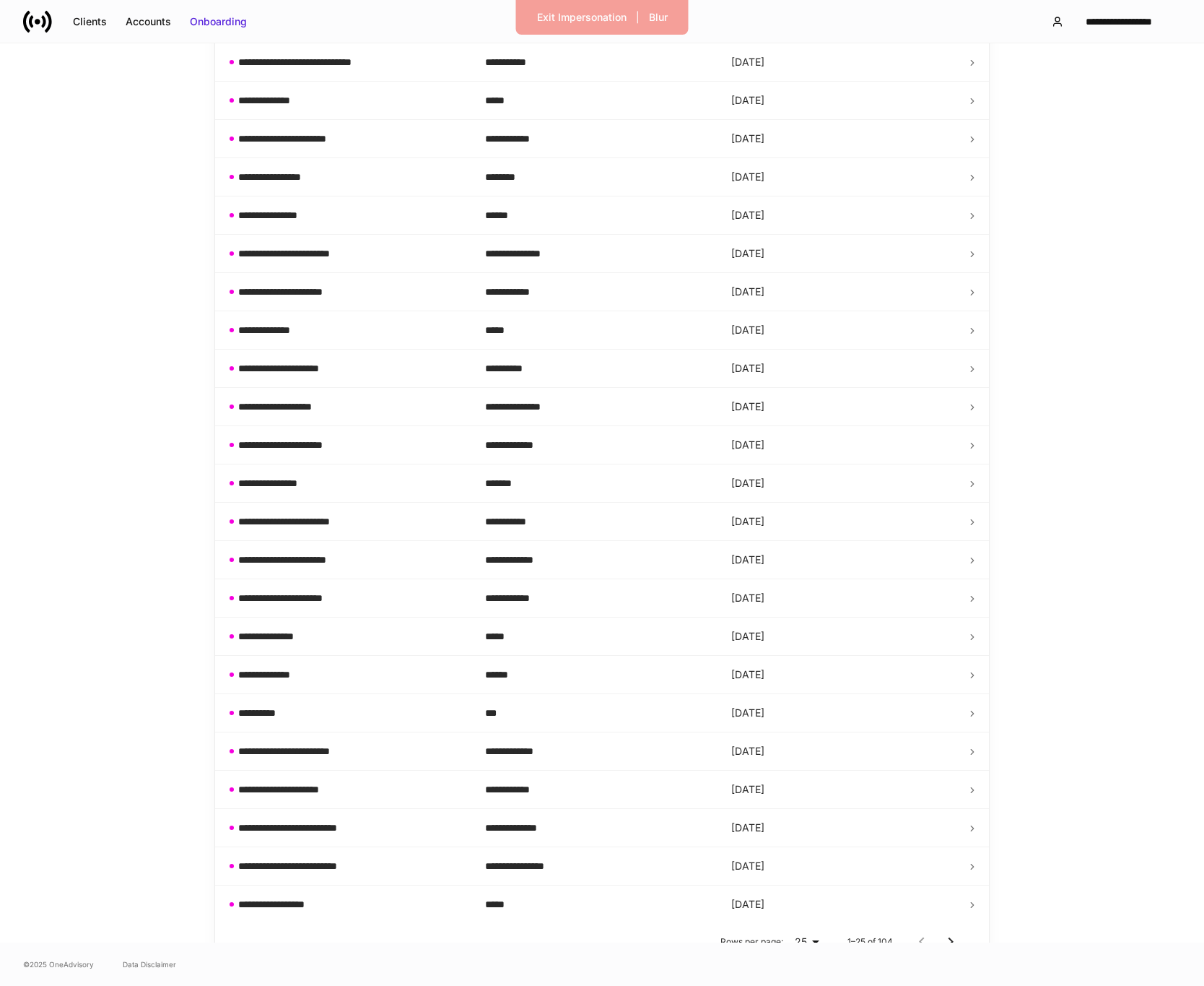
scroll to position [356, 0]
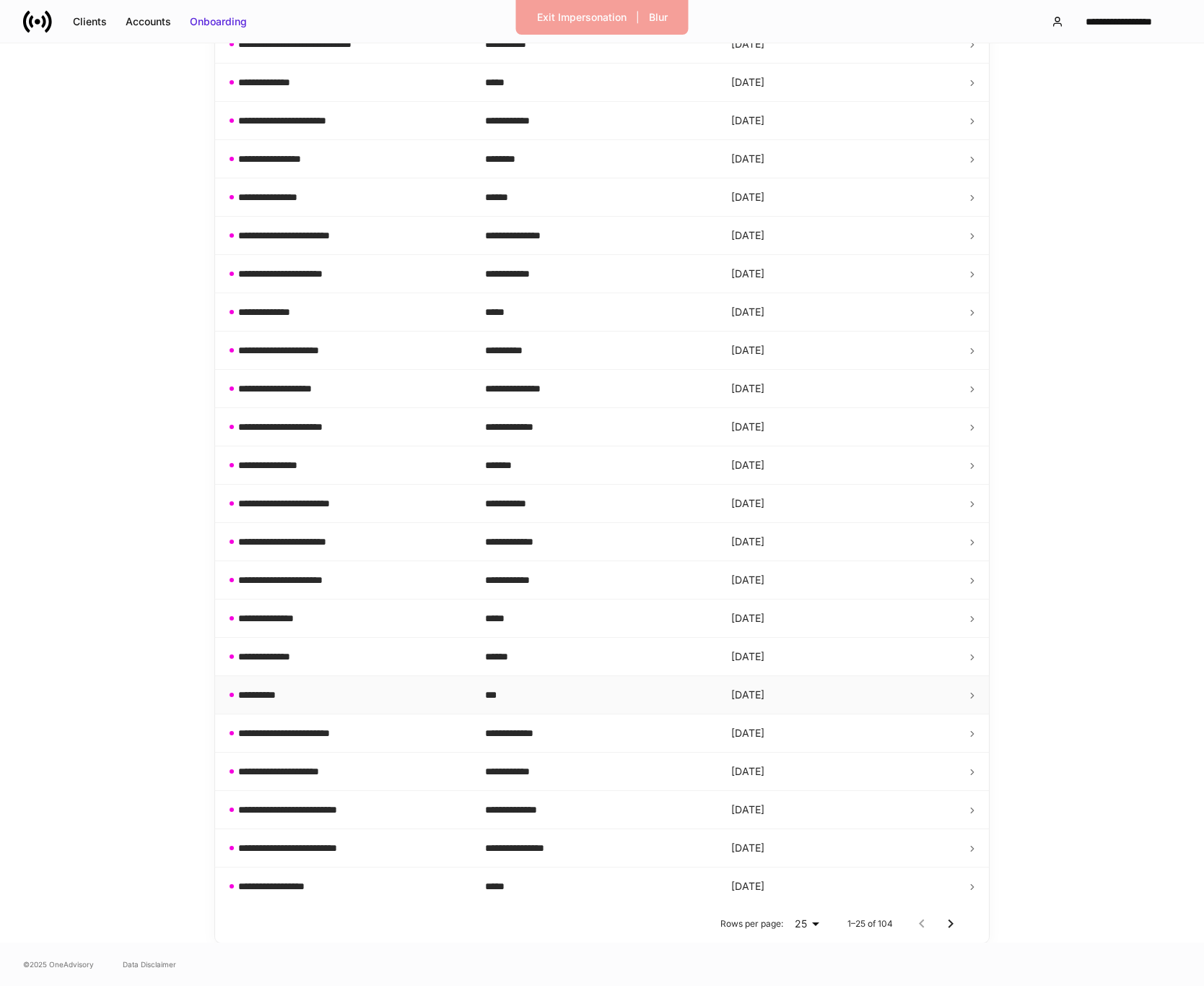
click at [493, 707] on td "***" at bounding box center [597, 694] width 247 height 38
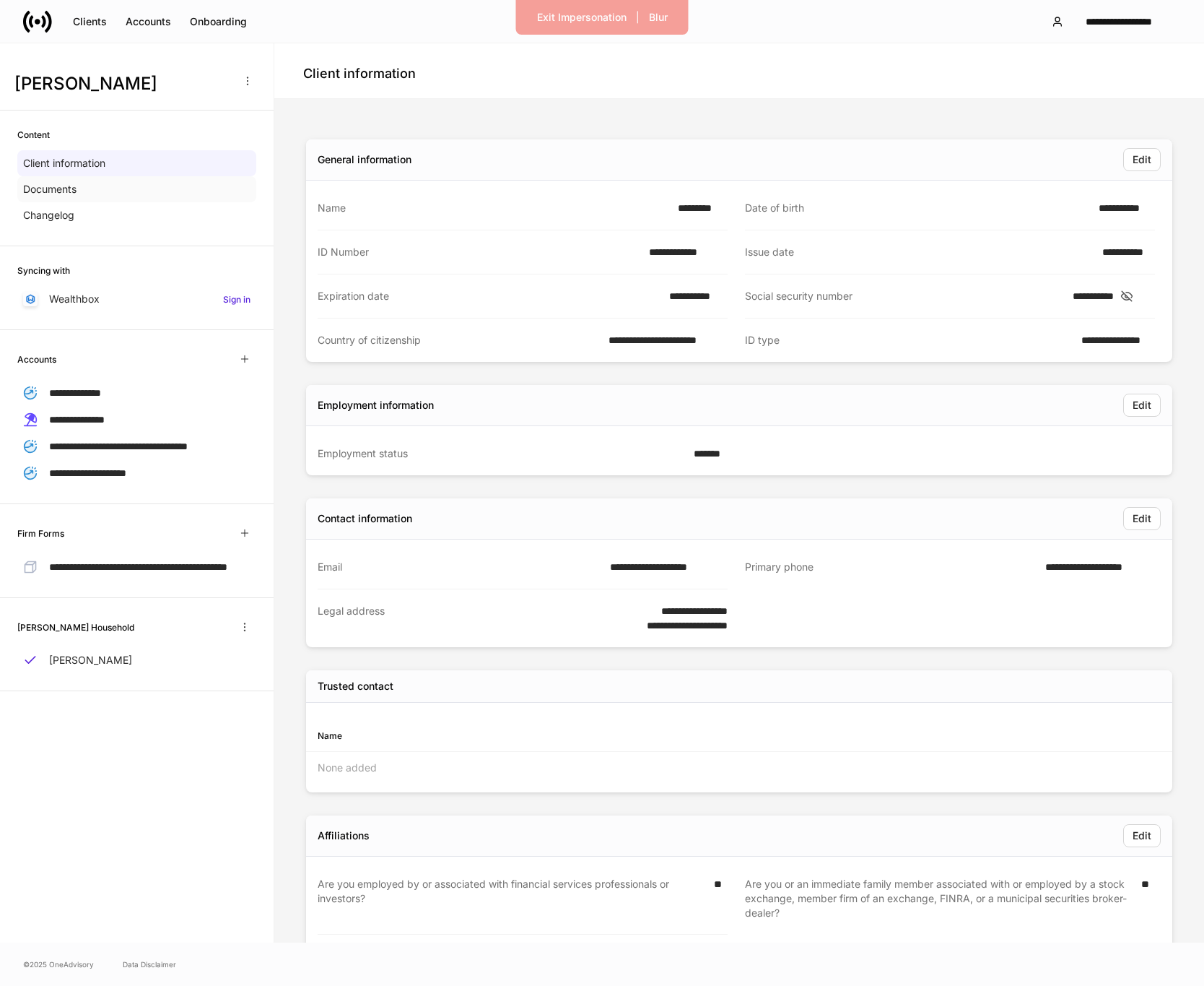
click at [91, 187] on div "Documents" at bounding box center [136, 189] width 239 height 26
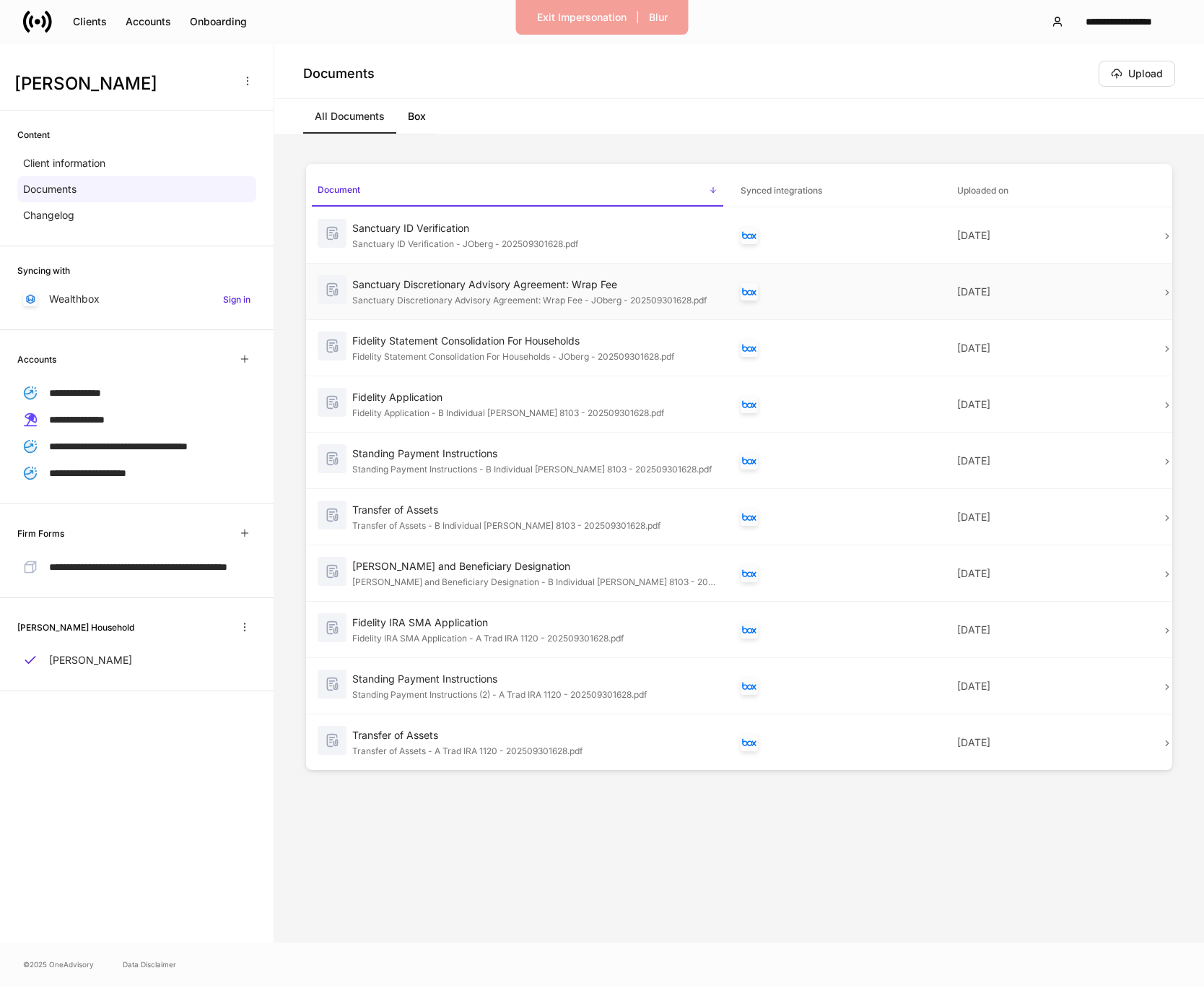
click at [437, 299] on div "Sanctuary Discretionary Advisory Agreement: Wrap Fee - JOberg - 202509301628.pdf" at bounding box center [536, 299] width 366 height 15
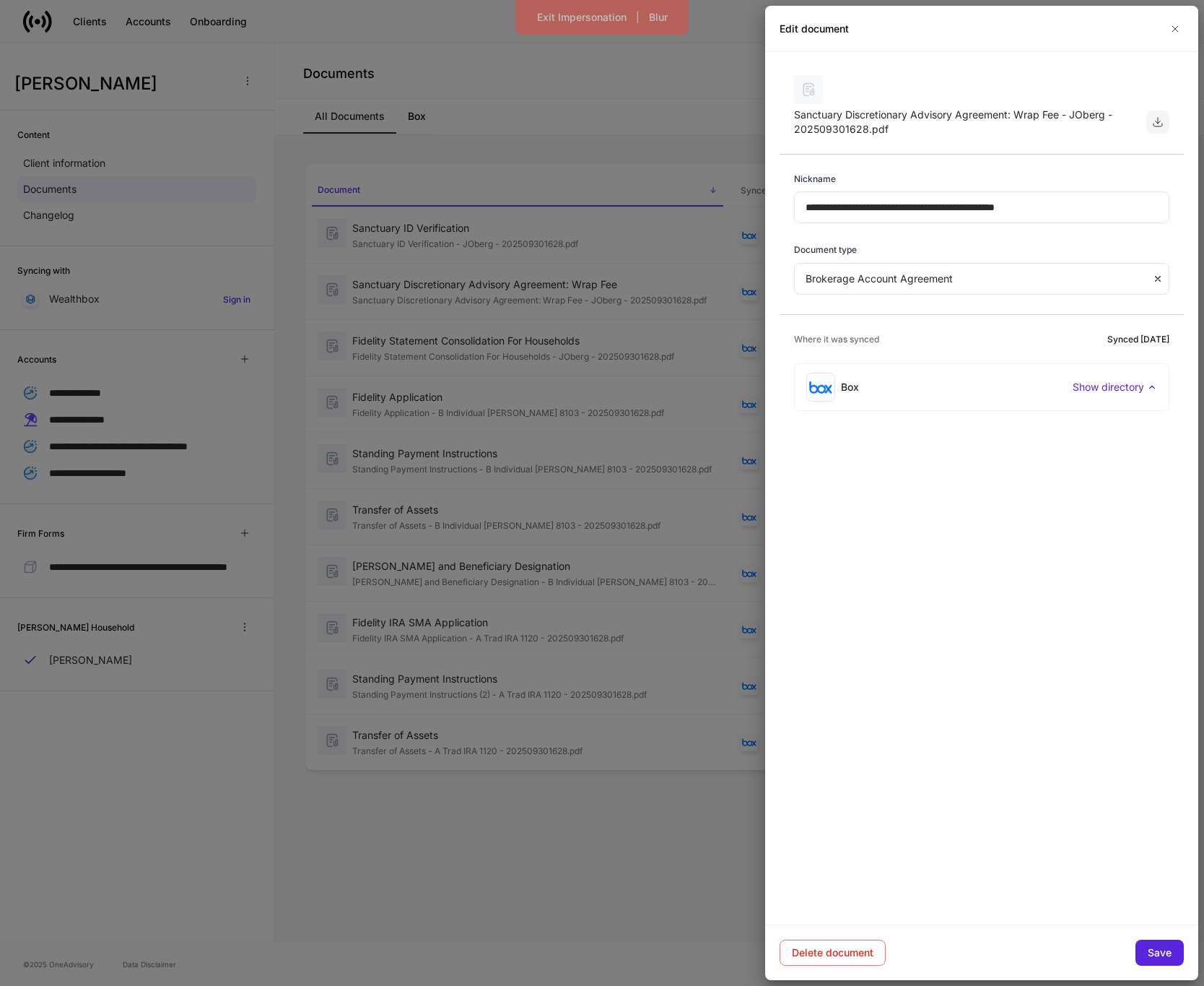
click at [1156, 123] on icon "button" at bounding box center [1158, 122] width 11 height 11
click at [1176, 29] on icon "button" at bounding box center [1175, 29] width 11 height 11
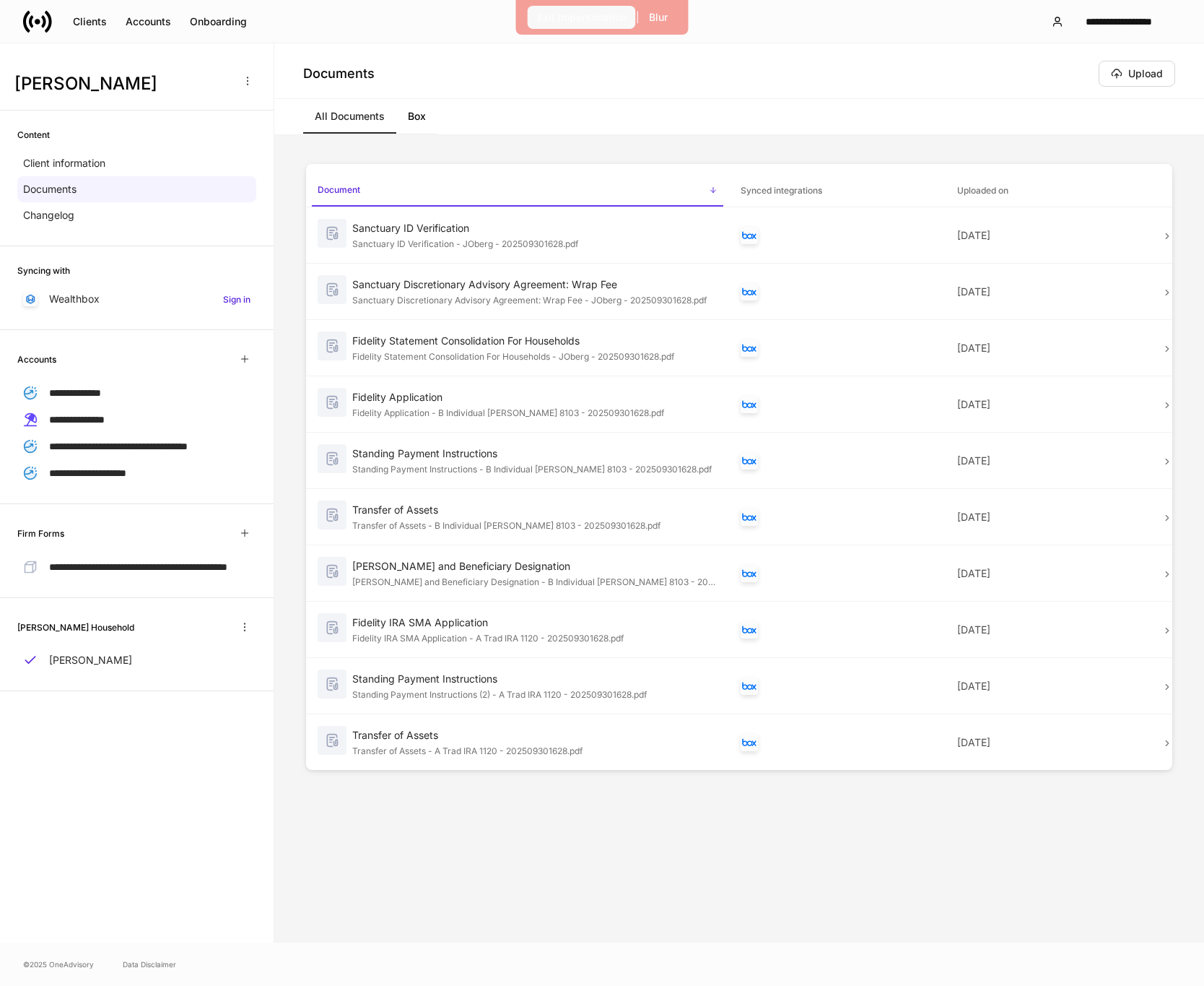
click at [567, 19] on div "Exit Impersonation" at bounding box center [582, 18] width 89 height 15
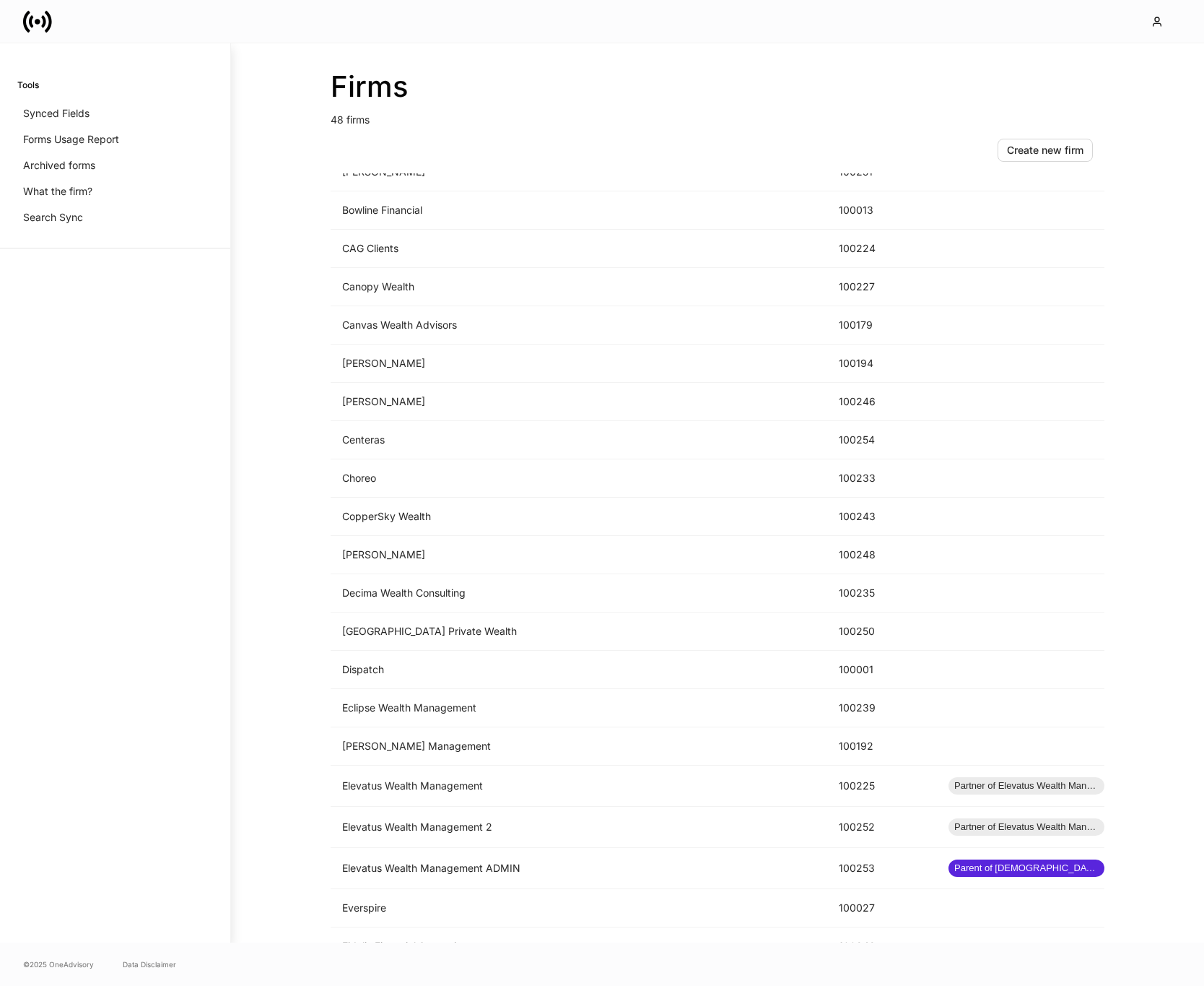
scroll to position [294, 0]
click at [502, 635] on td "[GEOGRAPHIC_DATA] Private Wealth" at bounding box center [578, 629] width 497 height 38
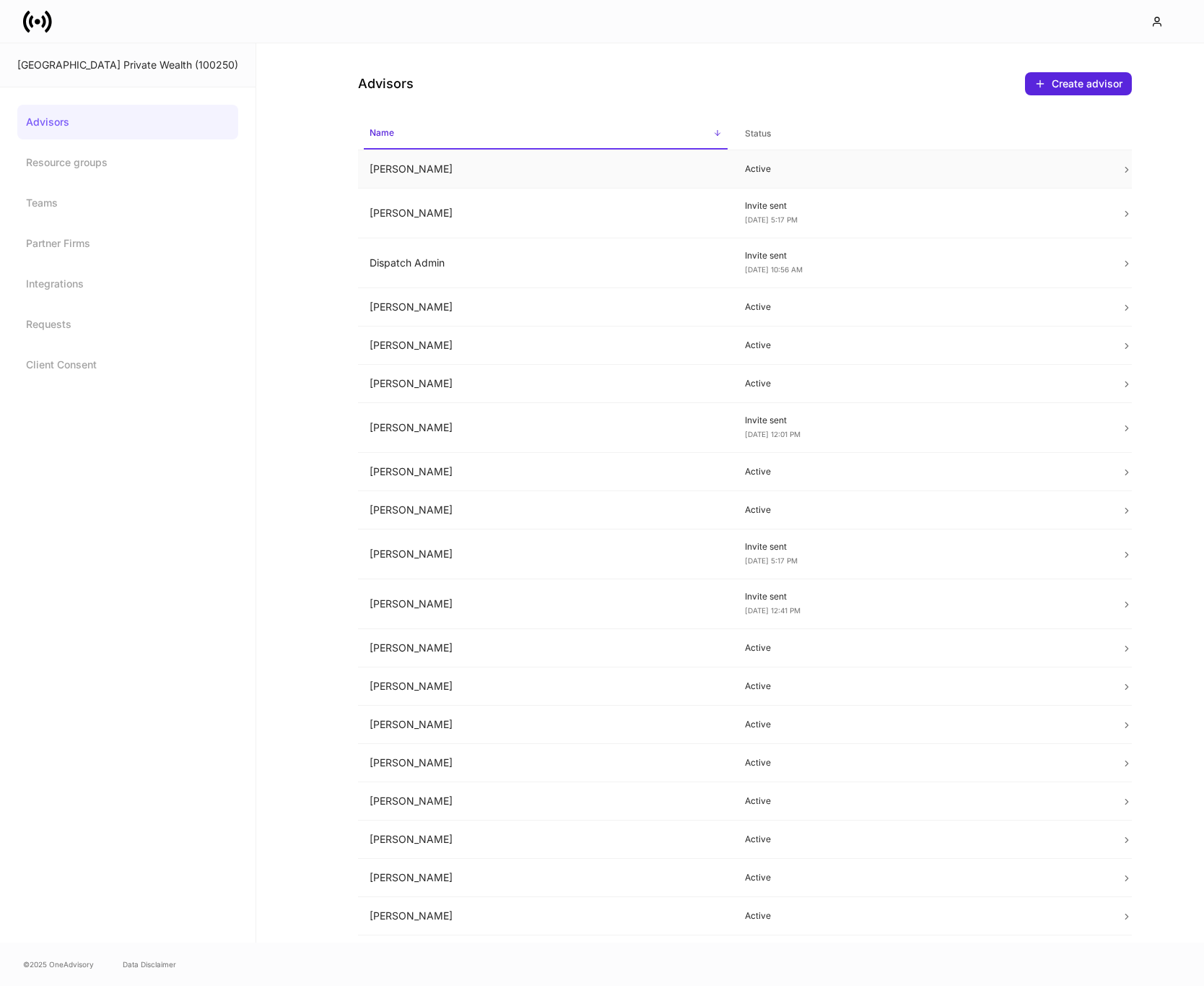
click at [513, 167] on td "Ashley Chiate" at bounding box center [546, 169] width 376 height 38
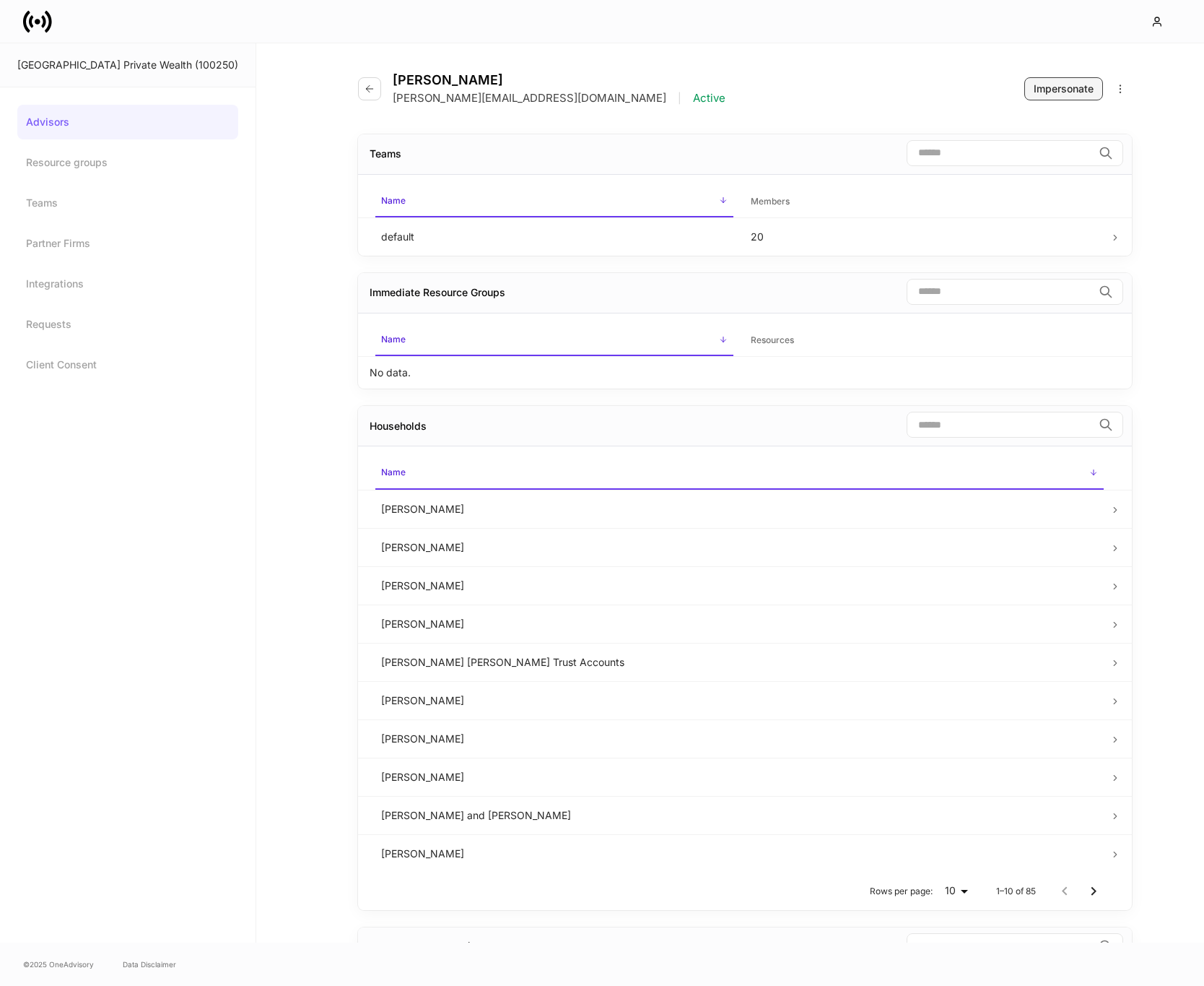
click at [1046, 97] on button "Impersonate" at bounding box center [1064, 88] width 79 height 23
